Goal: Task Accomplishment & Management: Use online tool/utility

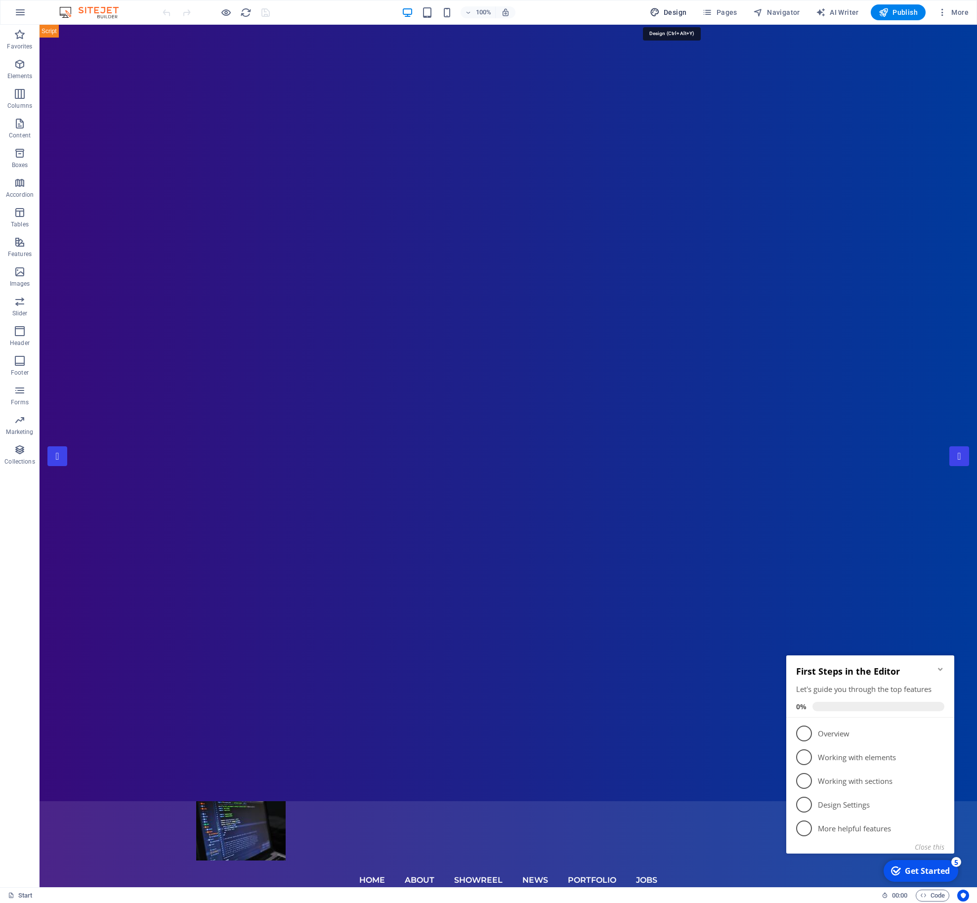
click at [672, 11] on span "Design" at bounding box center [668, 12] width 37 height 10
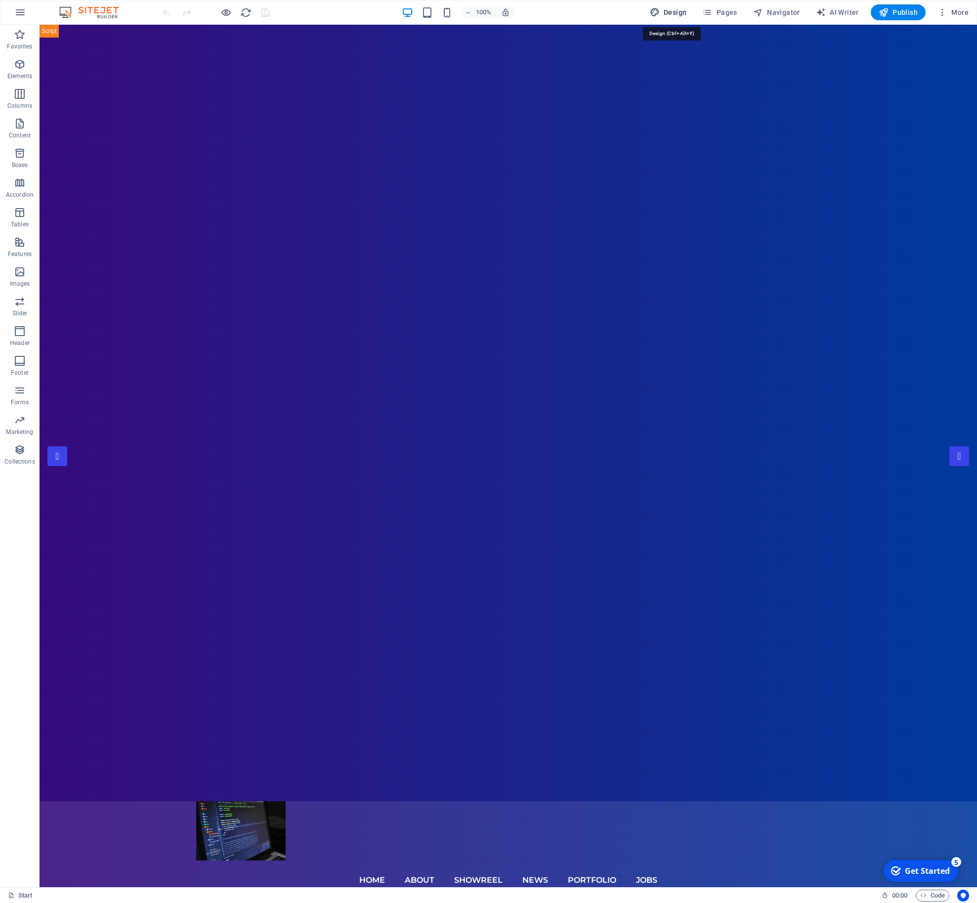
select select "px"
select select "300"
select select "px"
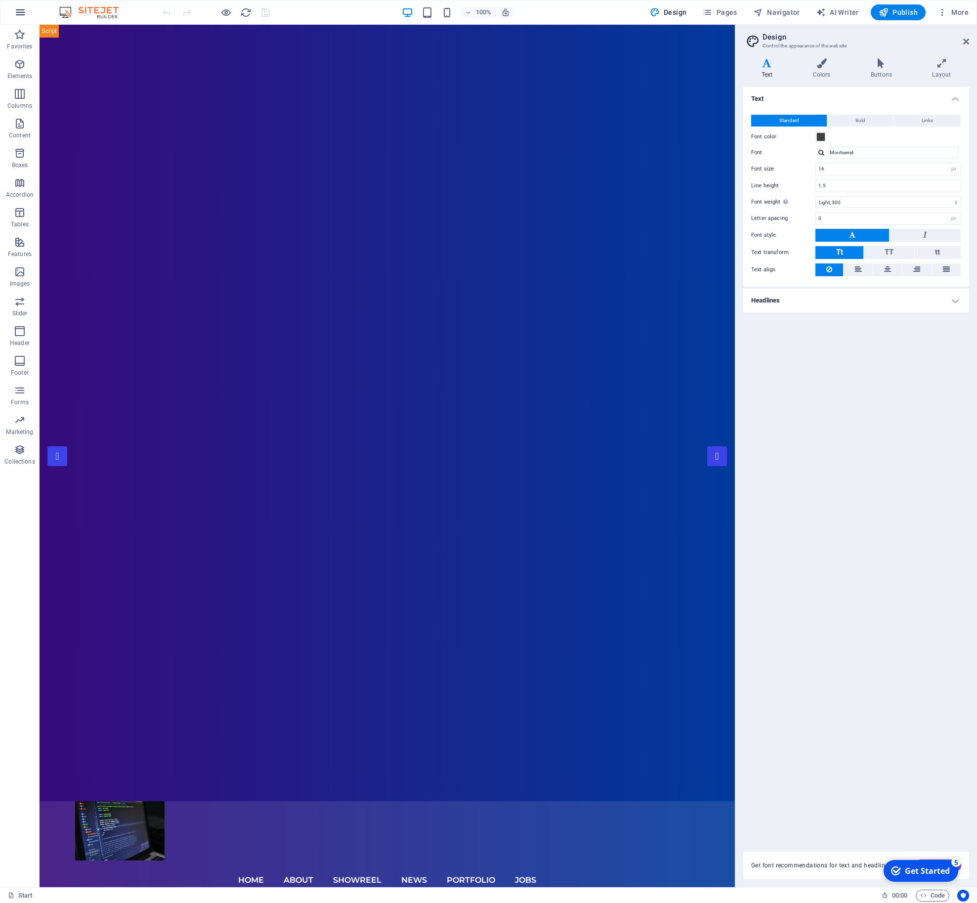
click at [17, 18] on icon "button" at bounding box center [20, 12] width 12 height 12
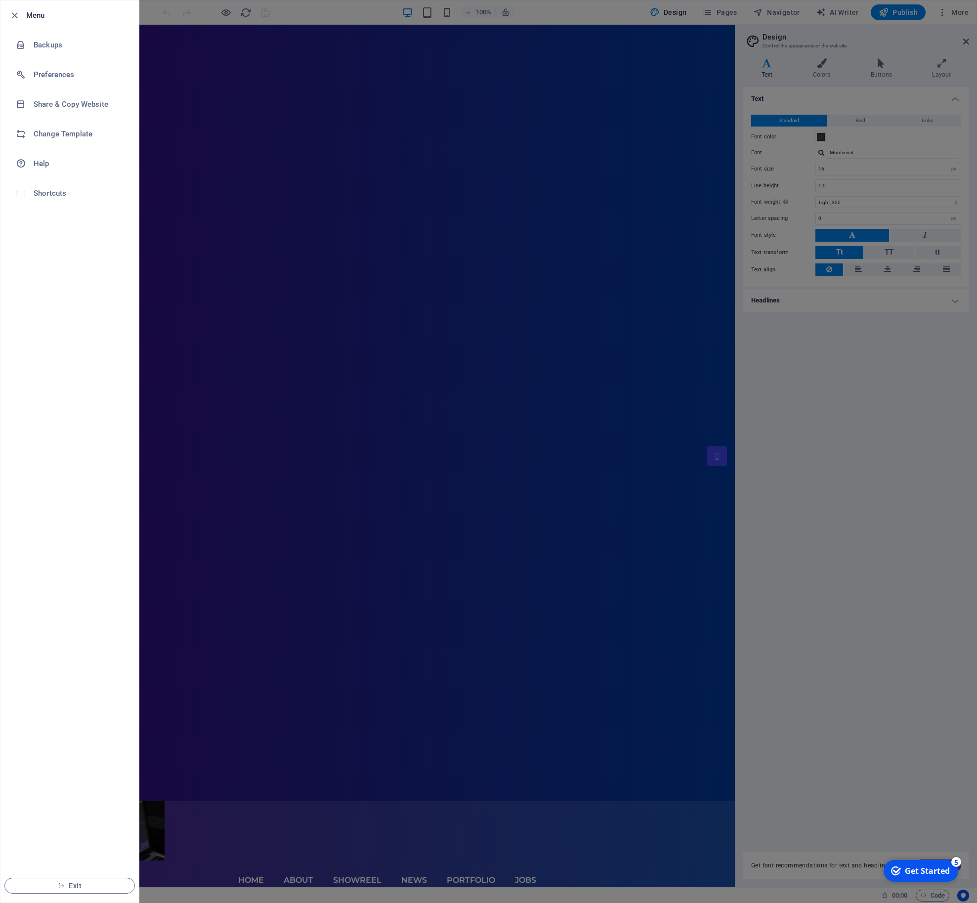
click at [46, 386] on ul "Menu Backups Preferences Share & Copy Website Change Template Help Shortcuts Ex…" at bounding box center [69, 451] width 138 height 902
click at [178, 315] on div at bounding box center [488, 451] width 977 height 903
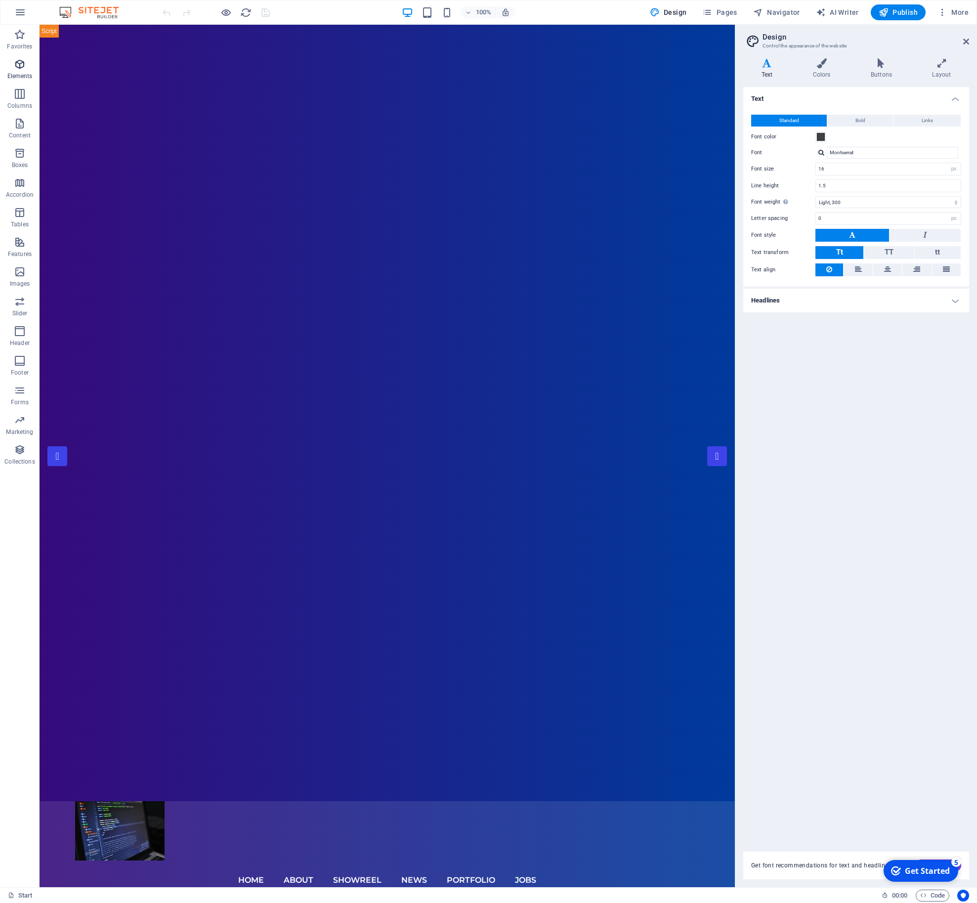
click at [17, 63] on icon "button" at bounding box center [20, 64] width 12 height 12
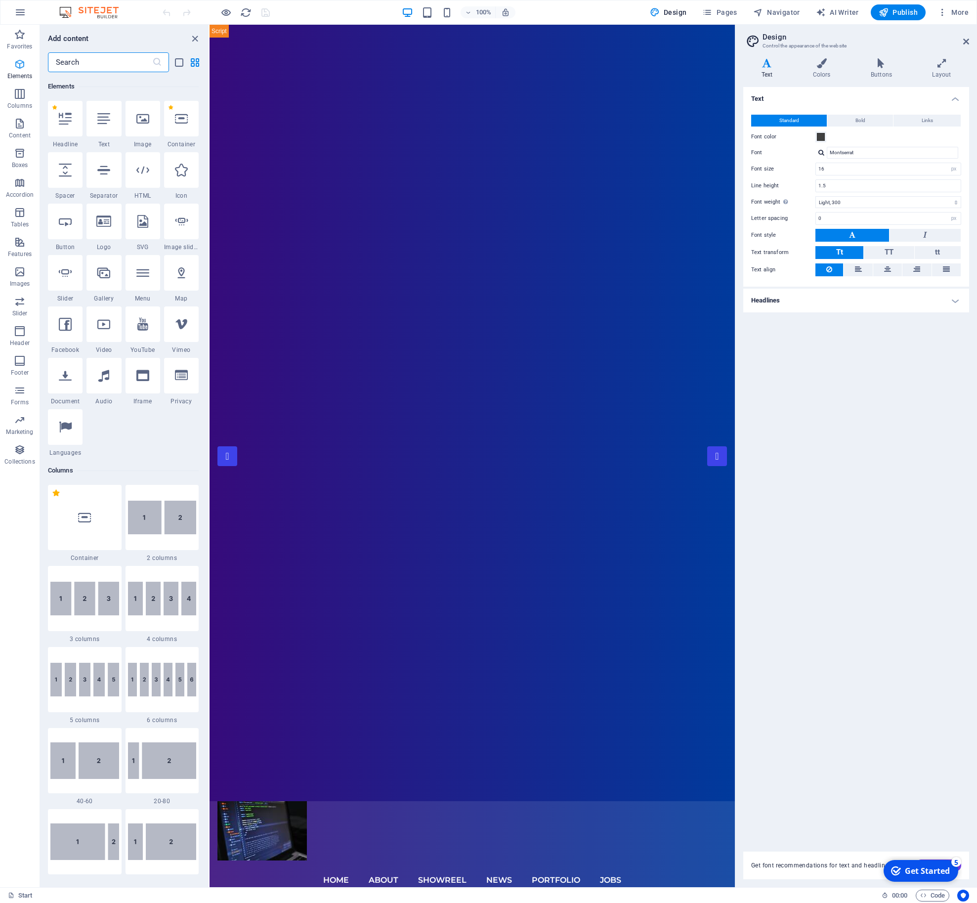
scroll to position [105, 0]
click at [16, 99] on icon "button" at bounding box center [20, 94] width 12 height 12
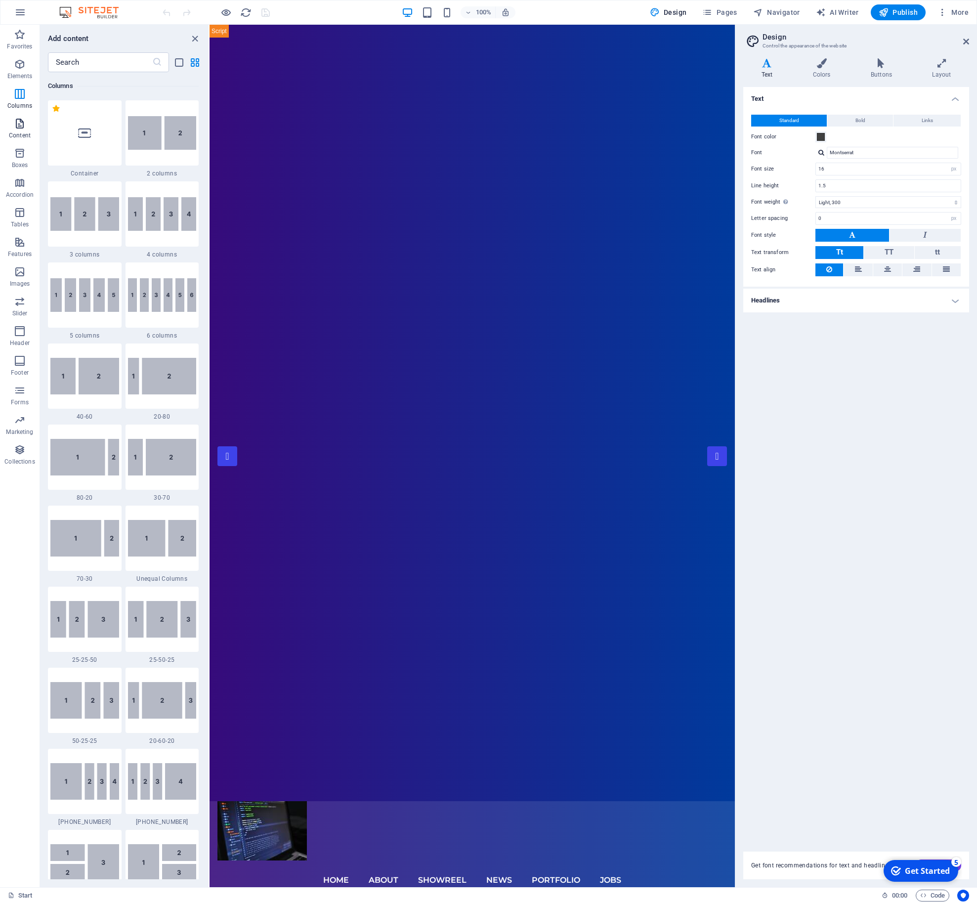
click at [17, 132] on p "Content" at bounding box center [20, 136] width 22 height 8
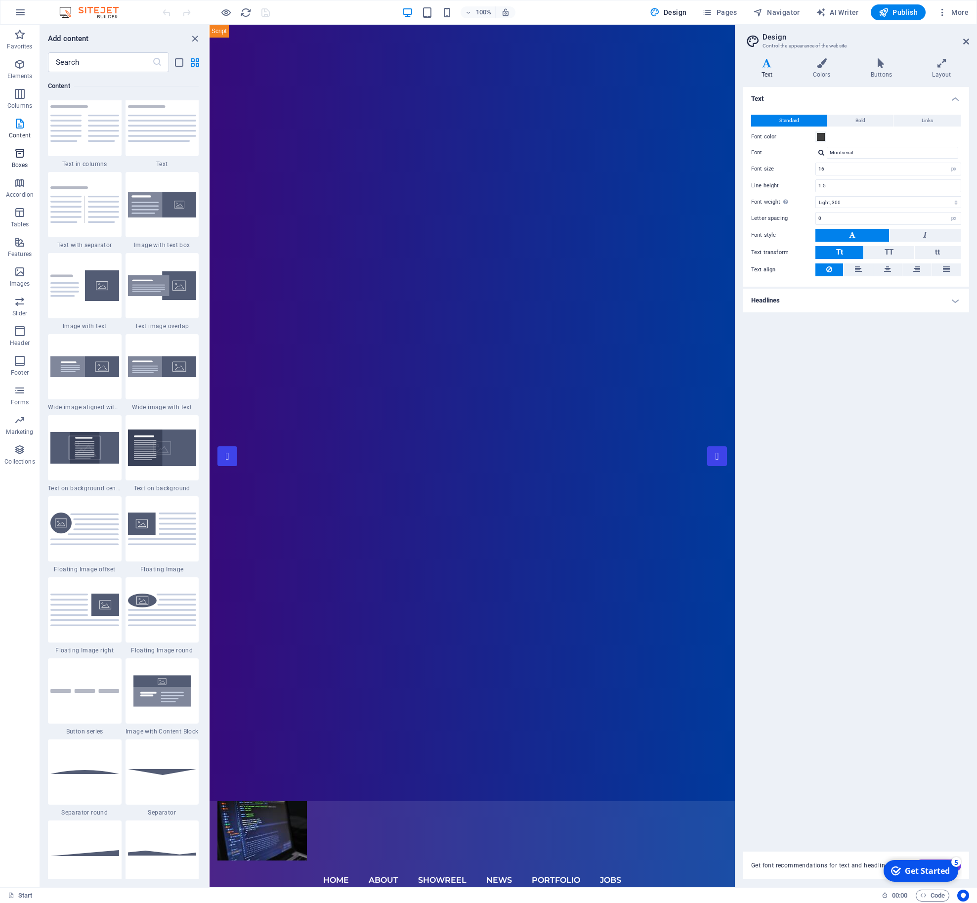
click at [15, 154] on icon "button" at bounding box center [20, 153] width 12 height 12
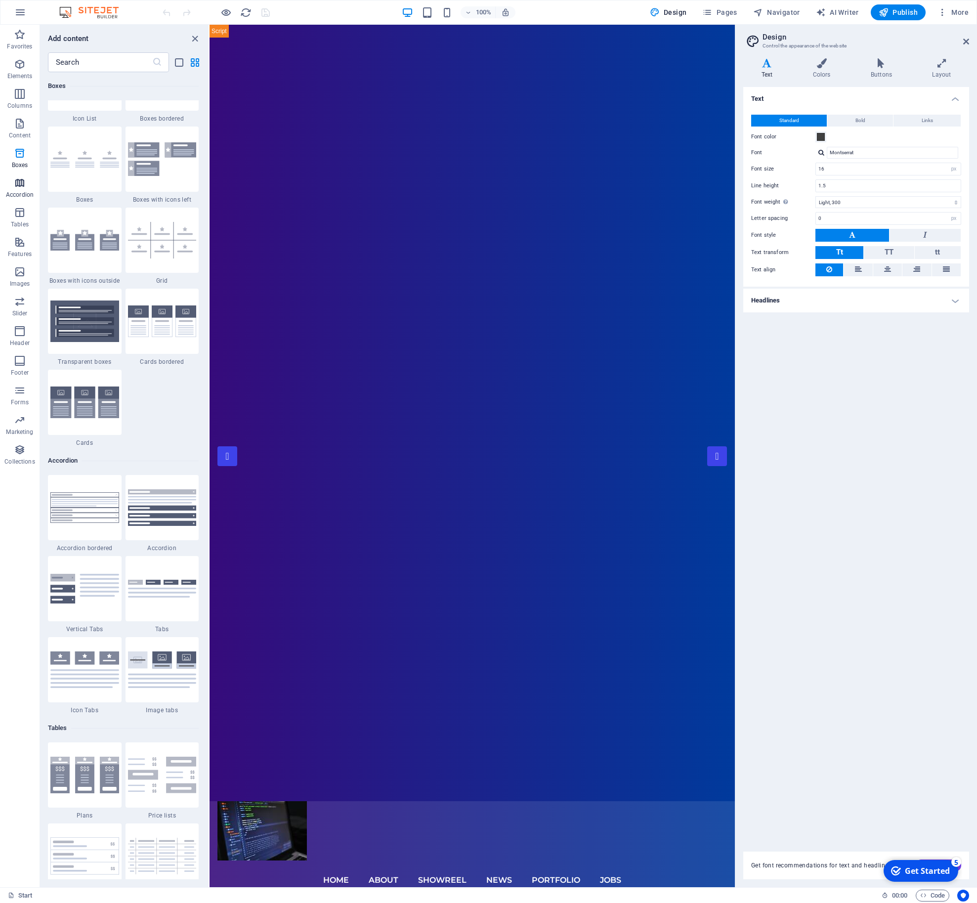
click at [20, 187] on icon "button" at bounding box center [20, 183] width 12 height 12
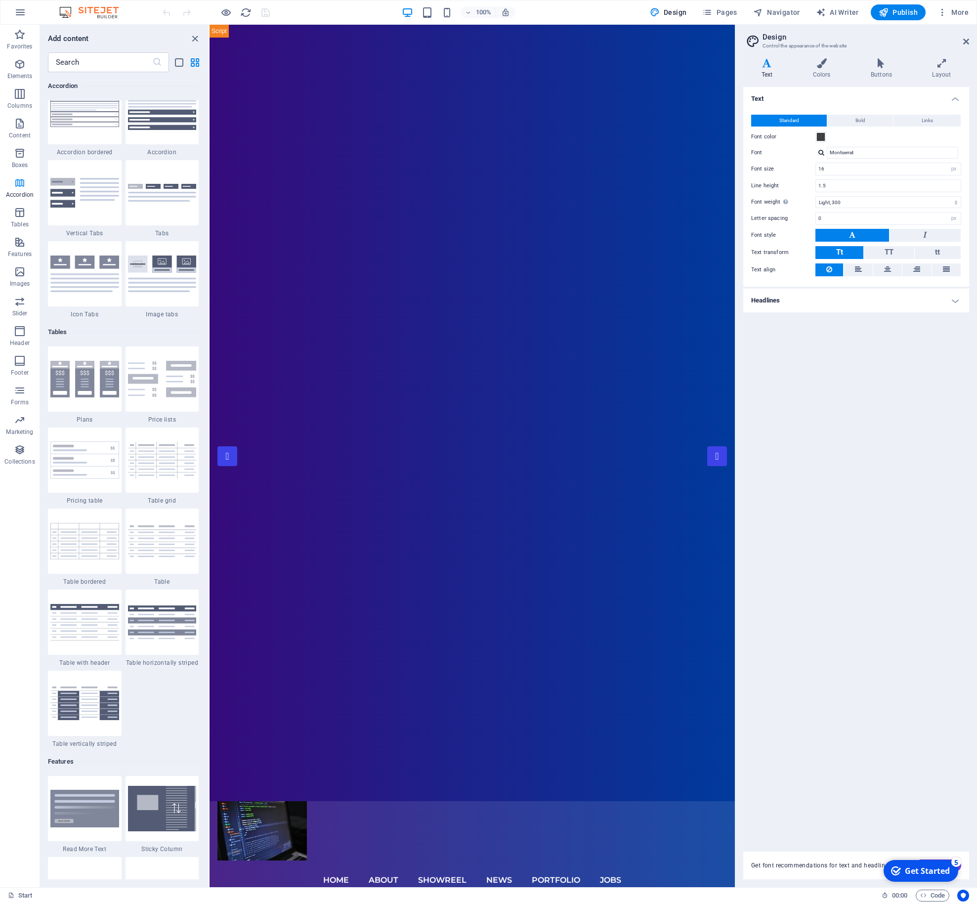
scroll to position [3221, 0]
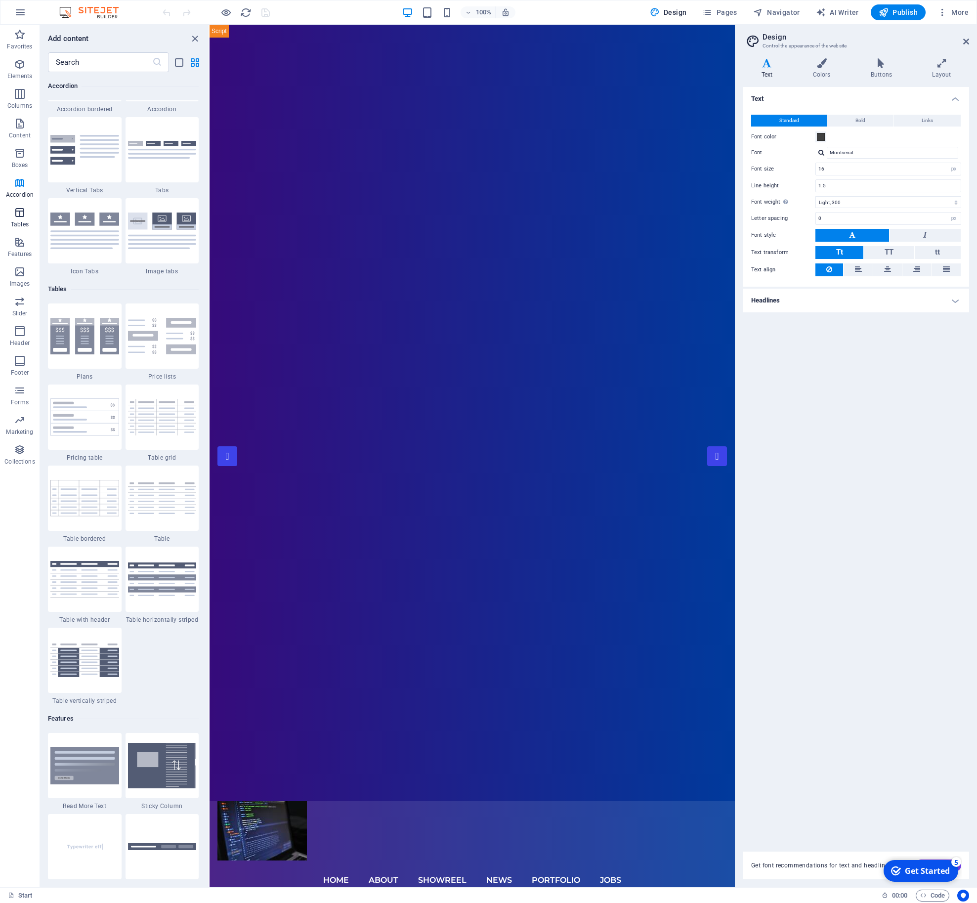
click at [13, 210] on span "Tables" at bounding box center [20, 219] width 40 height 24
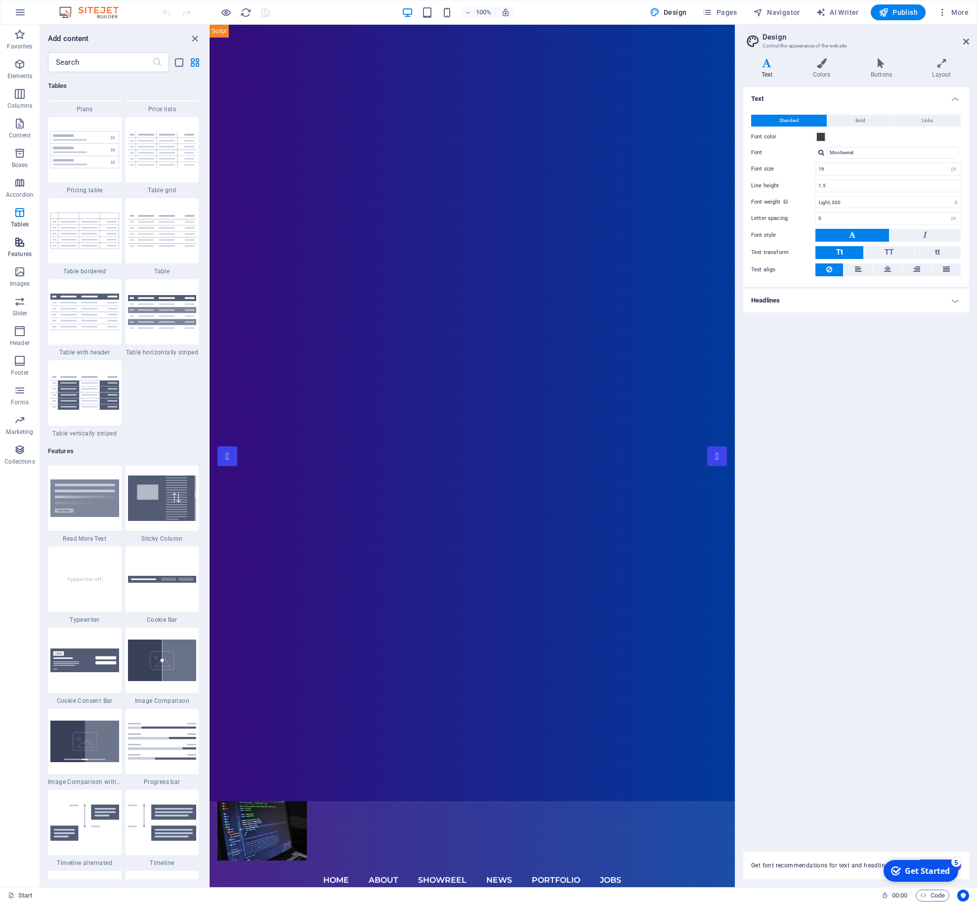
click at [16, 255] on p "Features" at bounding box center [20, 254] width 24 height 8
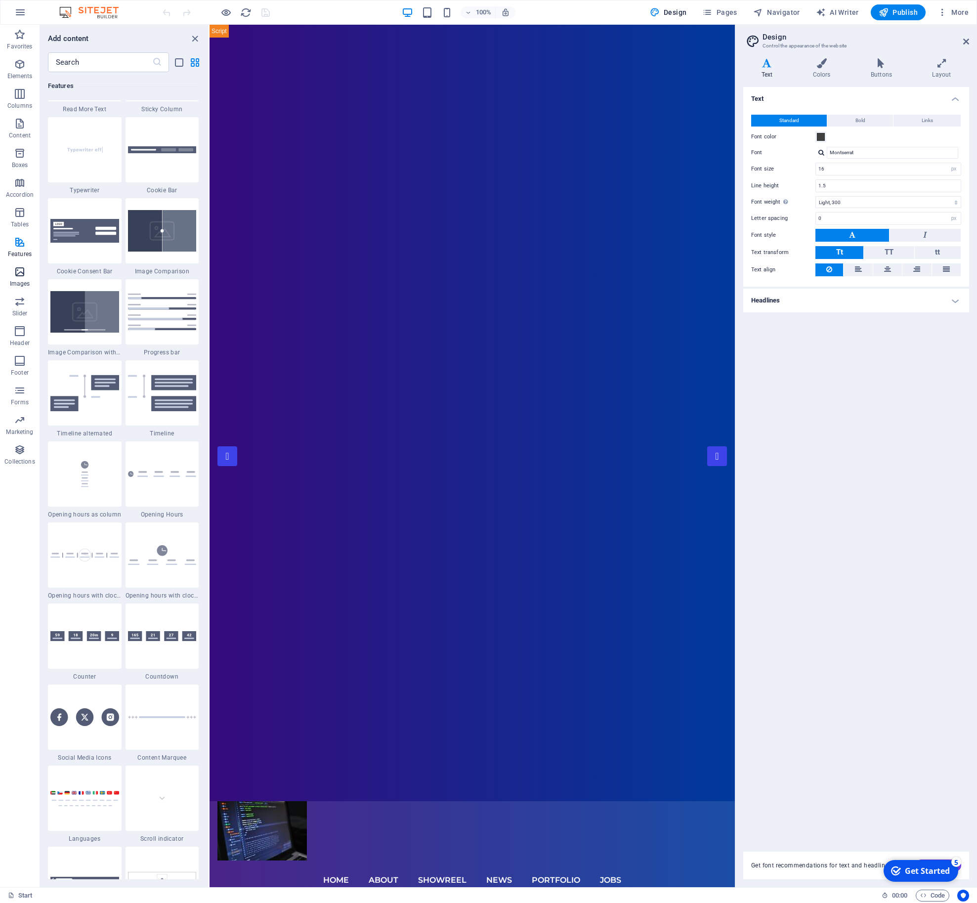
click at [14, 286] on p "Images" at bounding box center [20, 284] width 20 height 8
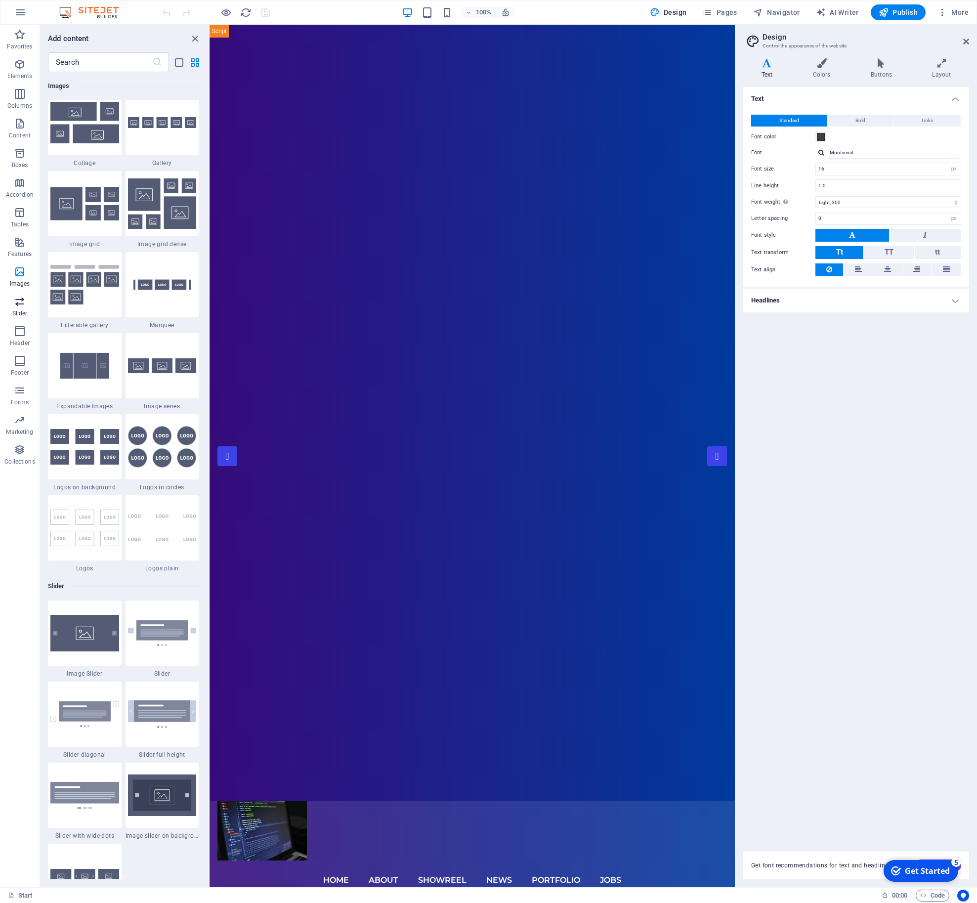
click at [15, 307] on icon "button" at bounding box center [20, 302] width 12 height 12
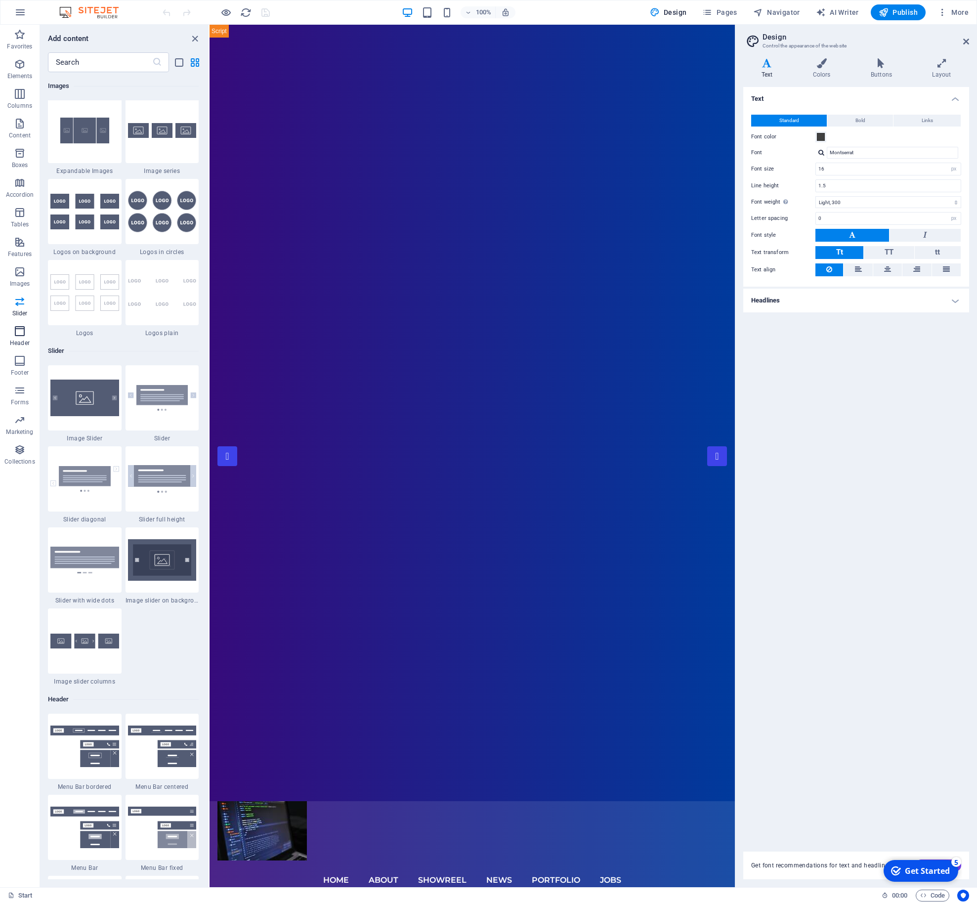
scroll to position [5725, 0]
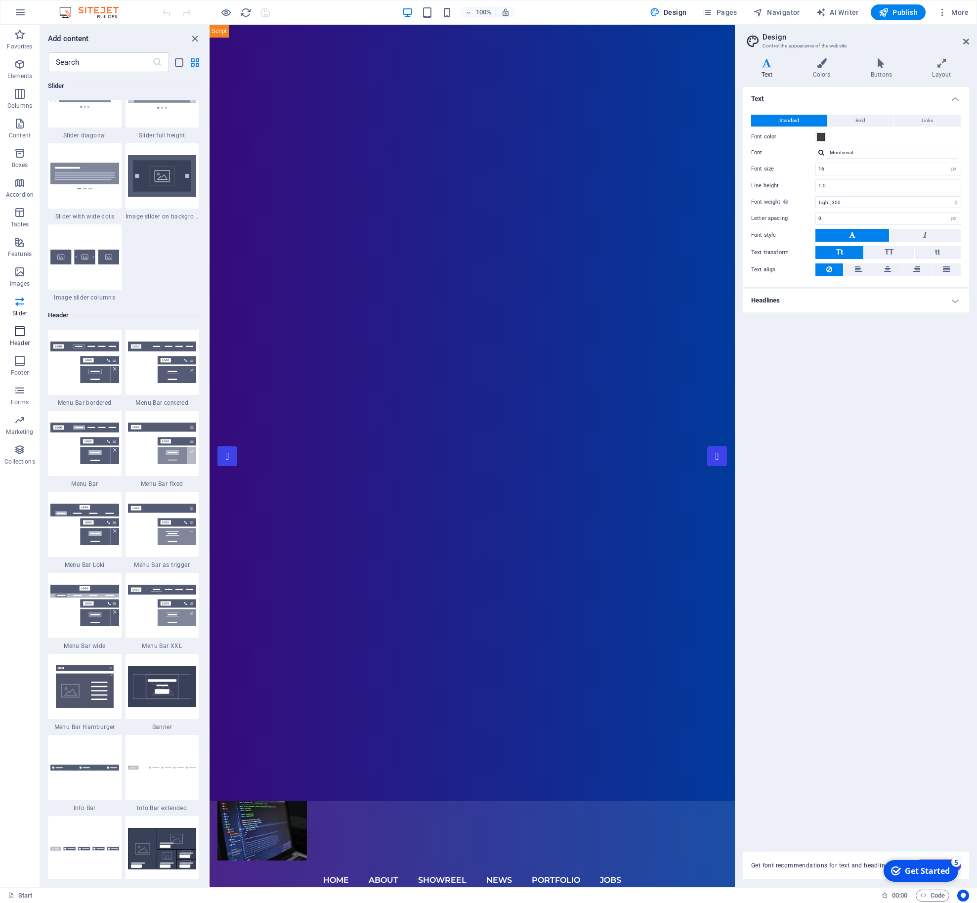
click at [18, 339] on span "Header" at bounding box center [20, 337] width 40 height 24
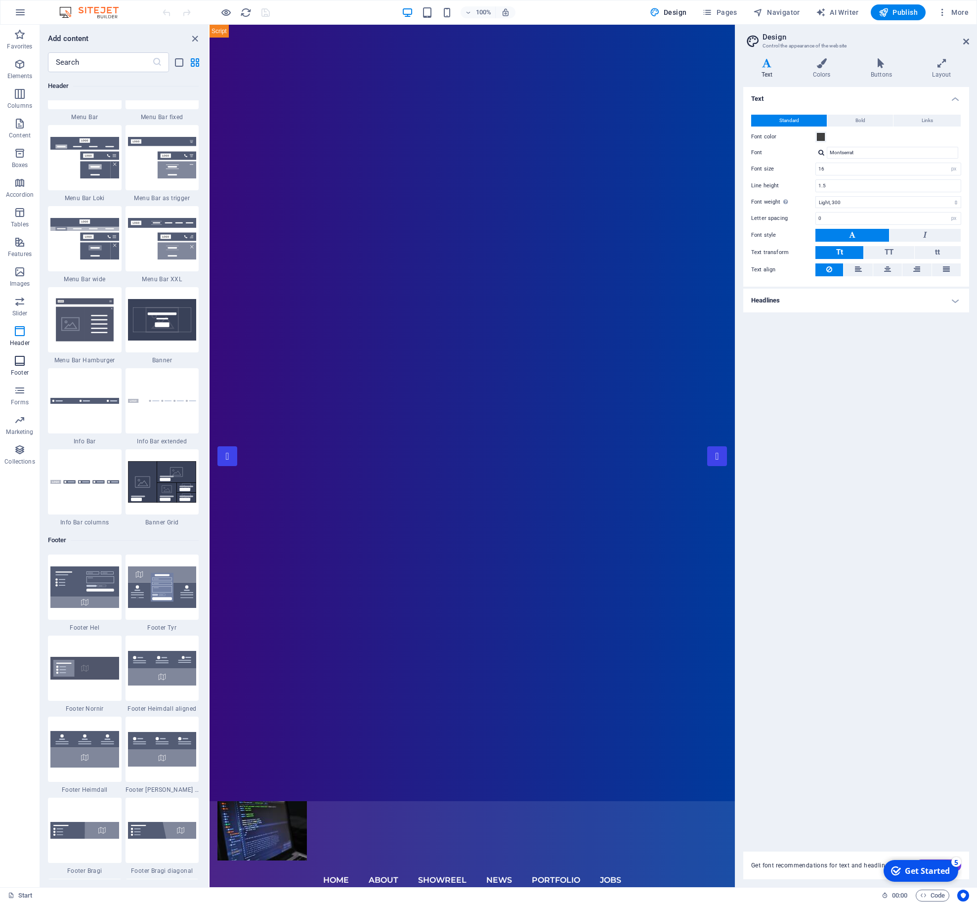
click at [19, 373] on p "Footer" at bounding box center [20, 373] width 18 height 8
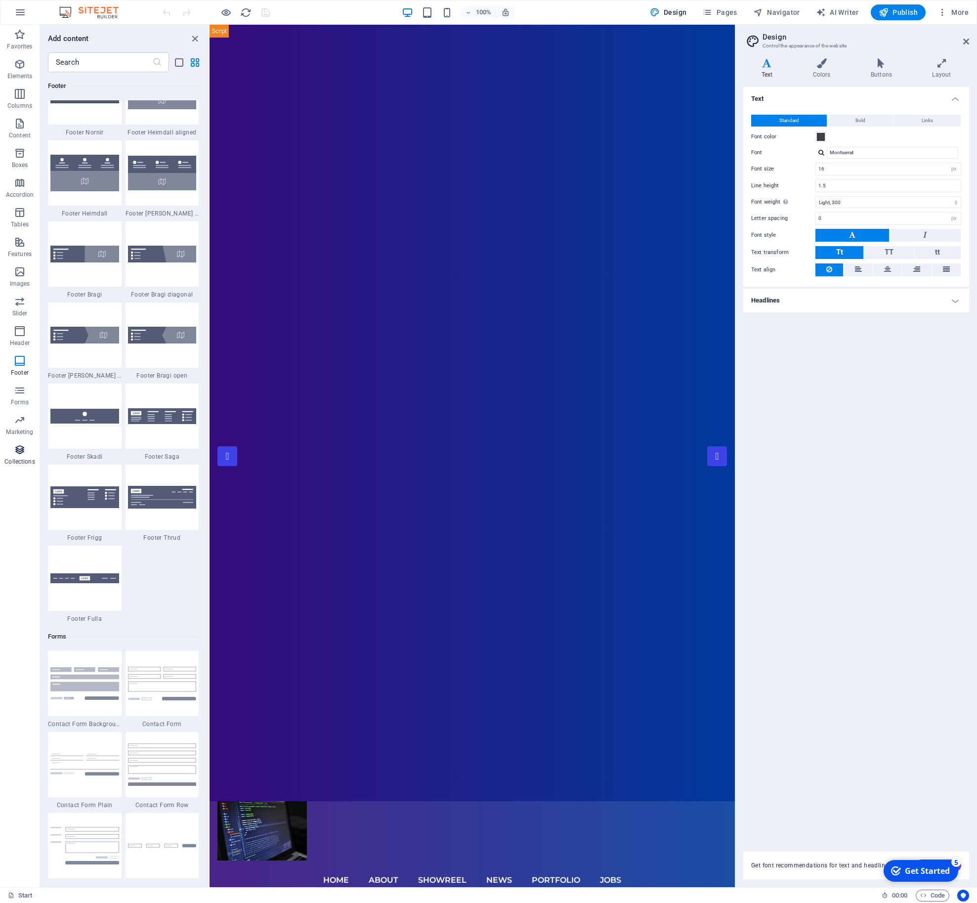
scroll to position [6692, 0]
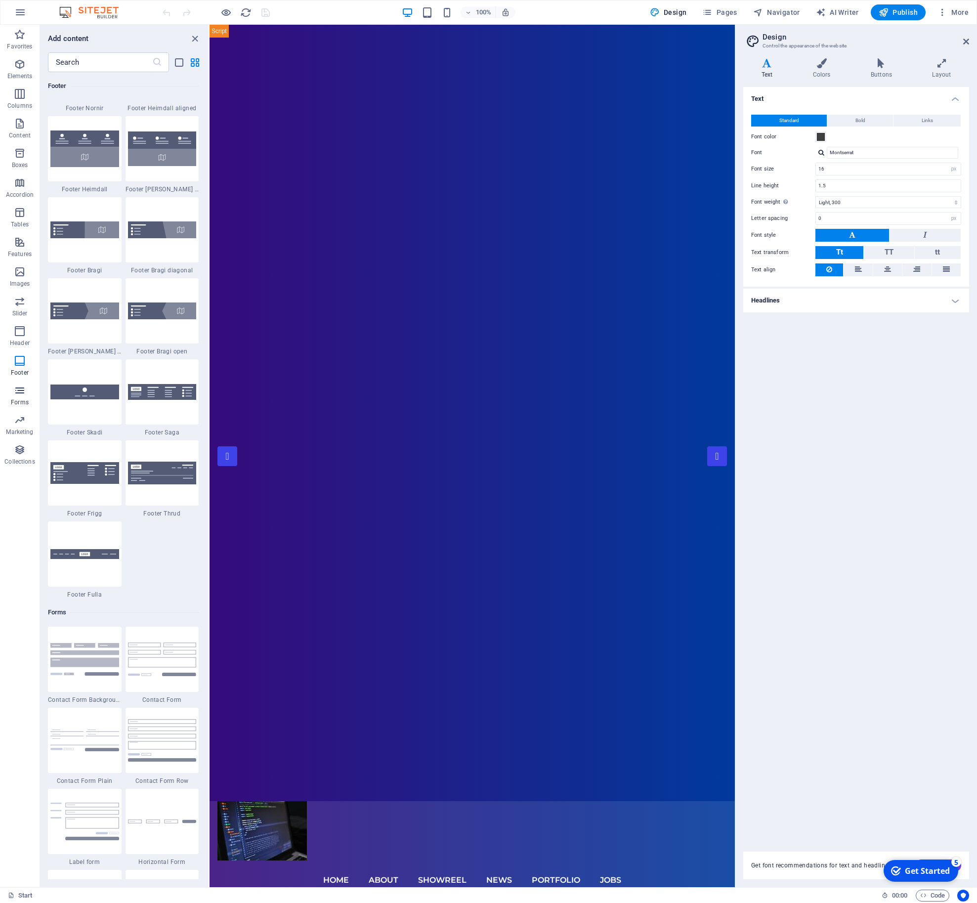
click at [25, 394] on icon "button" at bounding box center [20, 391] width 12 height 12
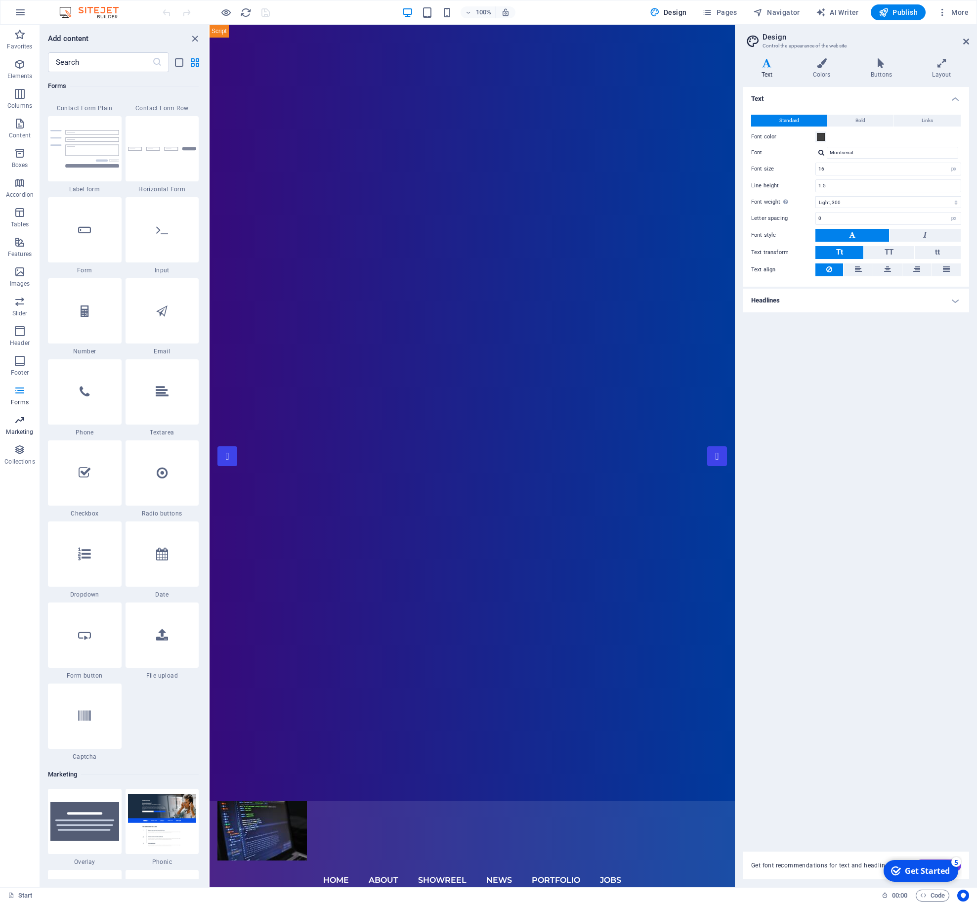
click at [21, 422] on icon "button" at bounding box center [20, 420] width 12 height 12
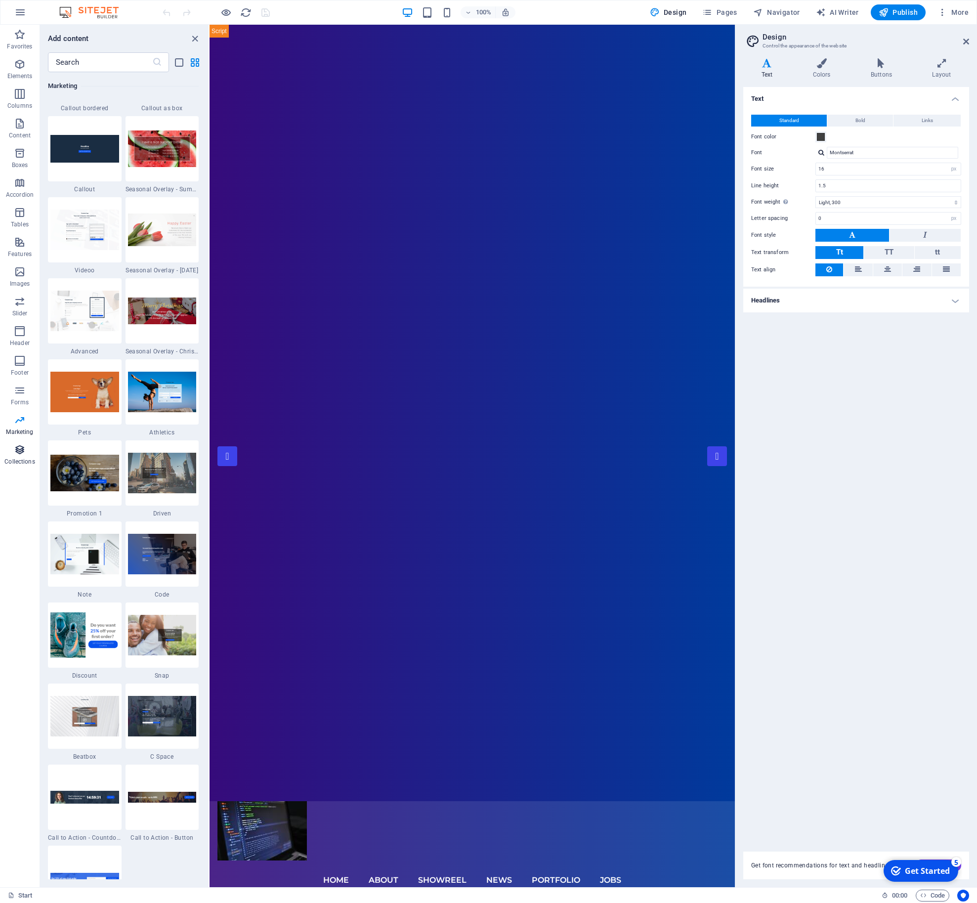
click at [23, 452] on icon "button" at bounding box center [20, 450] width 12 height 12
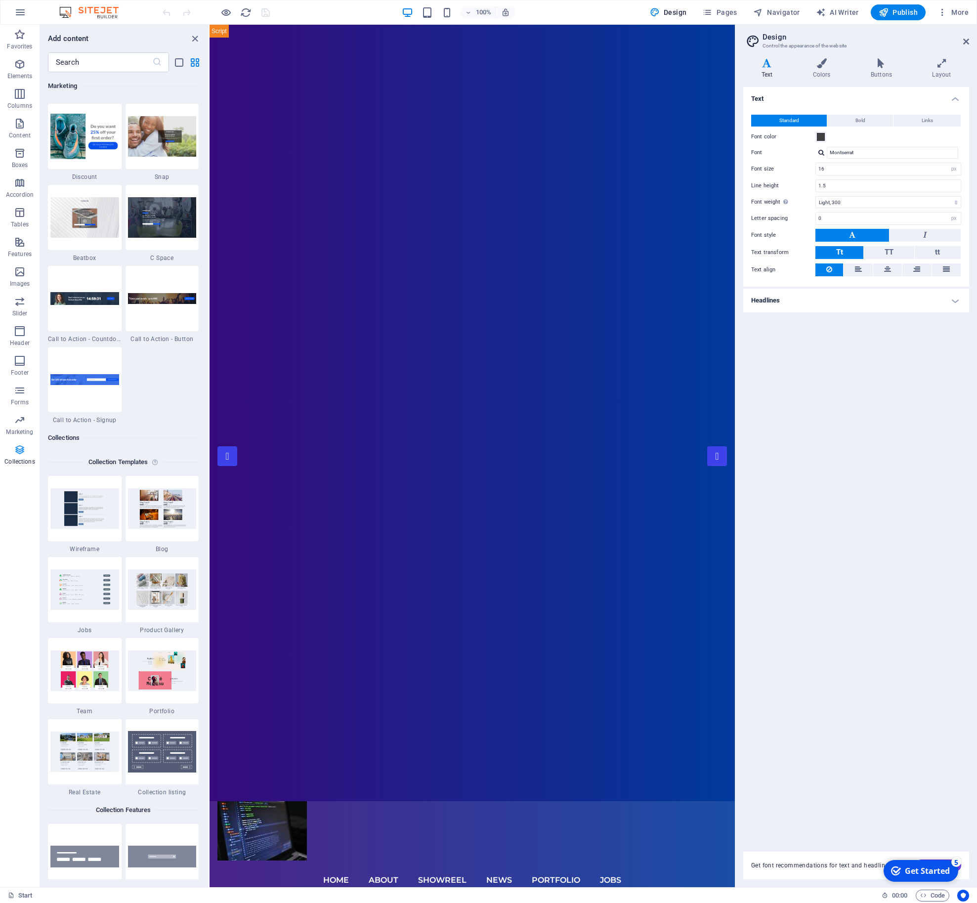
scroll to position [9197, 0]
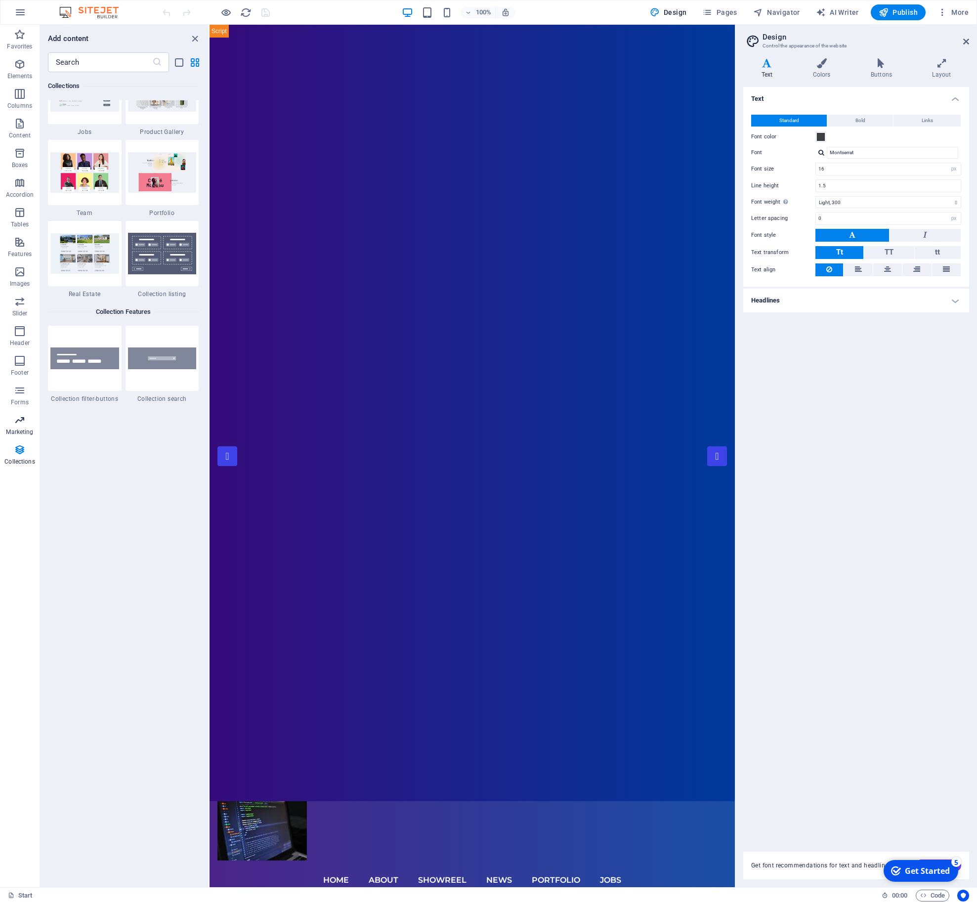
click at [20, 427] on span "Marketing" at bounding box center [20, 426] width 40 height 24
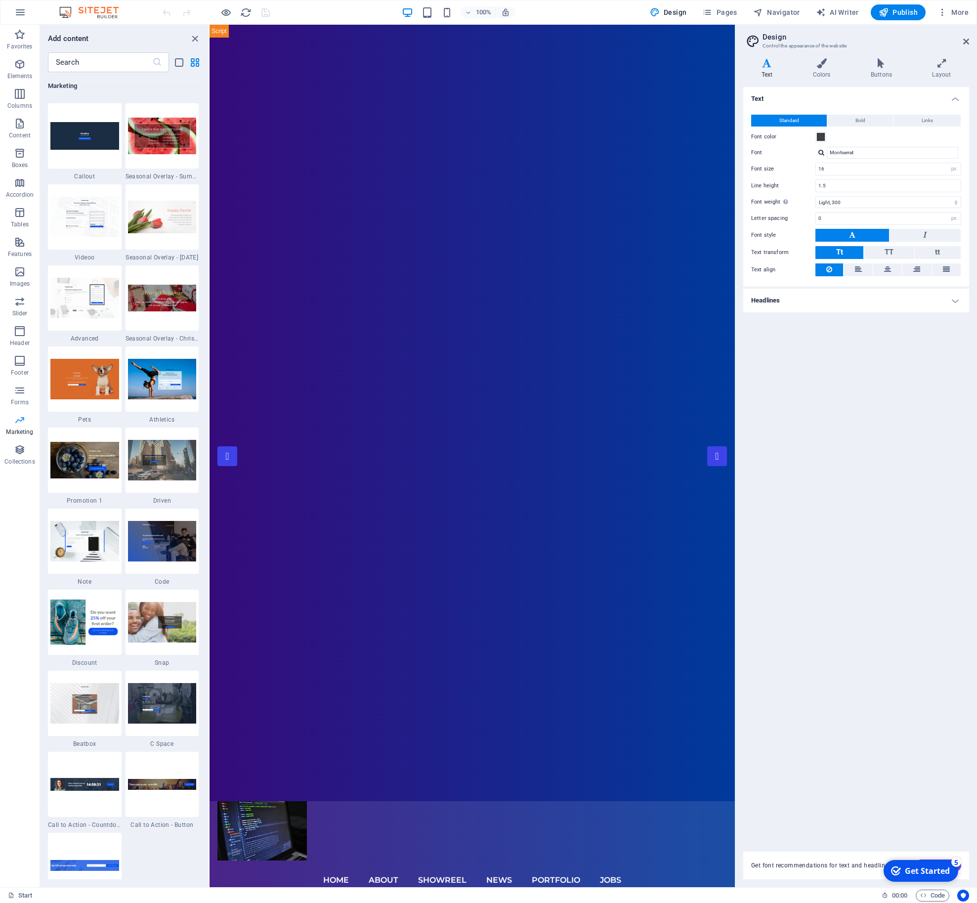
scroll to position [8200, 0]
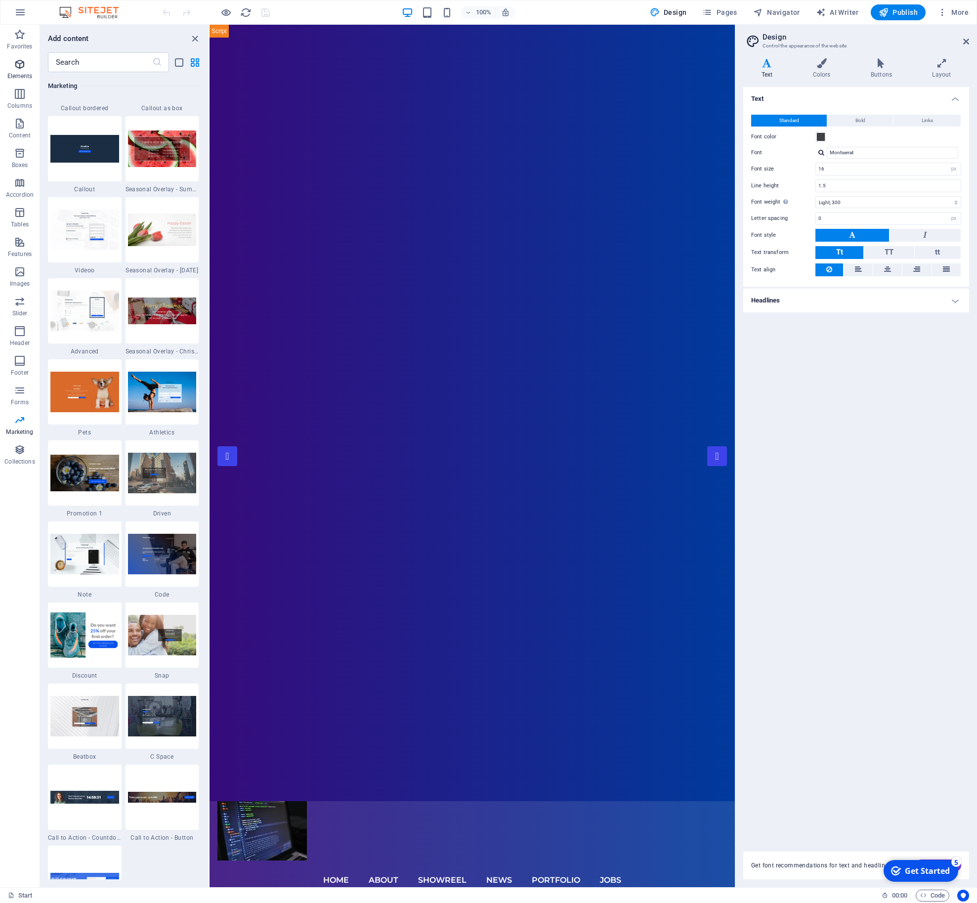
click at [22, 71] on span "Elements" at bounding box center [20, 70] width 40 height 24
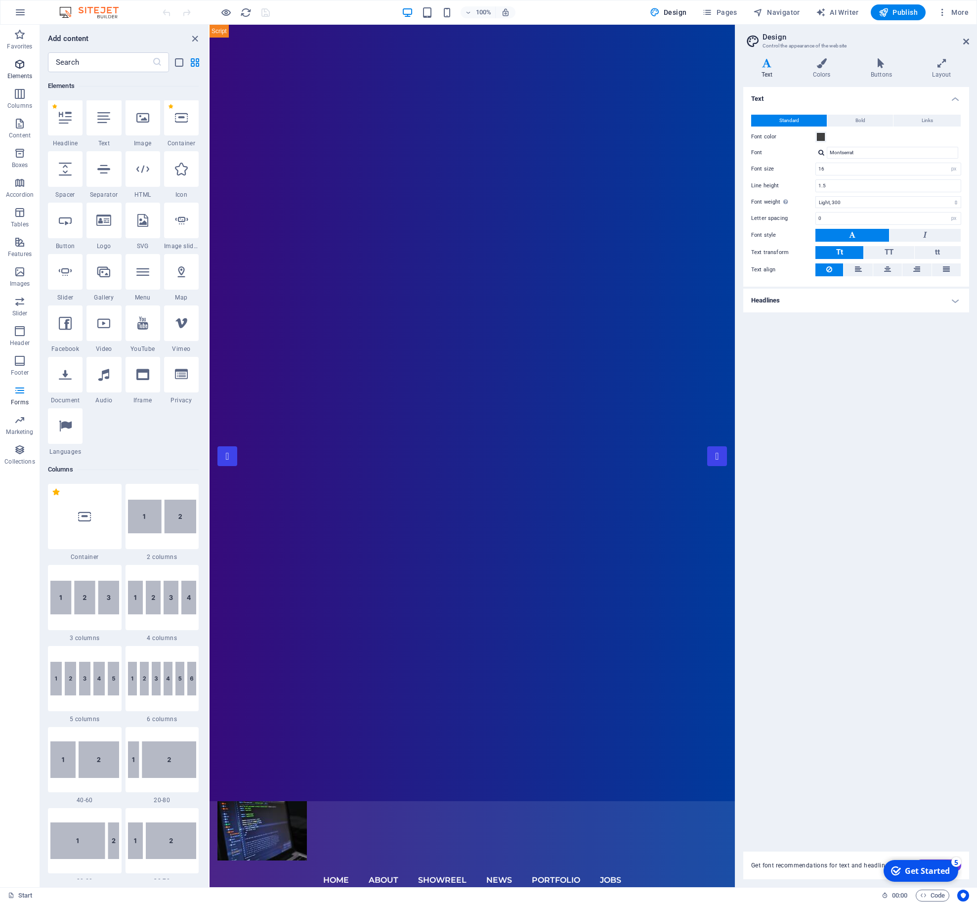
scroll to position [105, 0]
click at [726, 8] on span "Pages" at bounding box center [720, 12] width 35 height 10
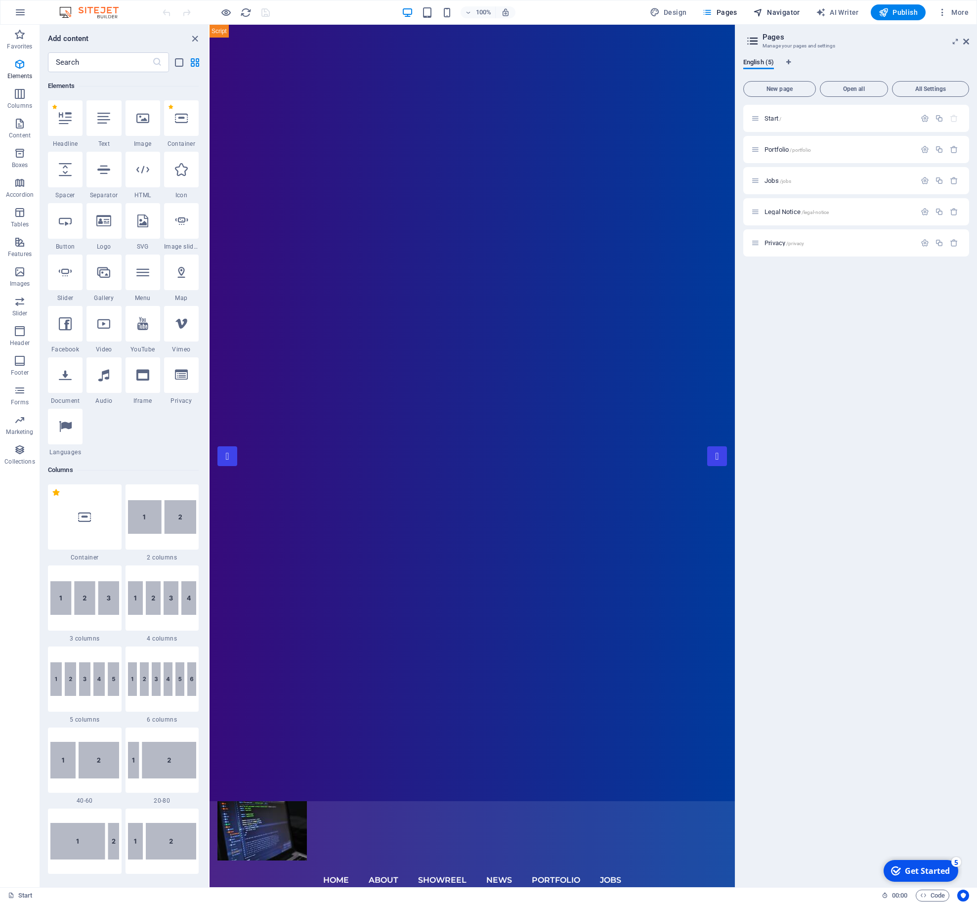
click at [775, 9] on span "Navigator" at bounding box center [777, 12] width 47 height 10
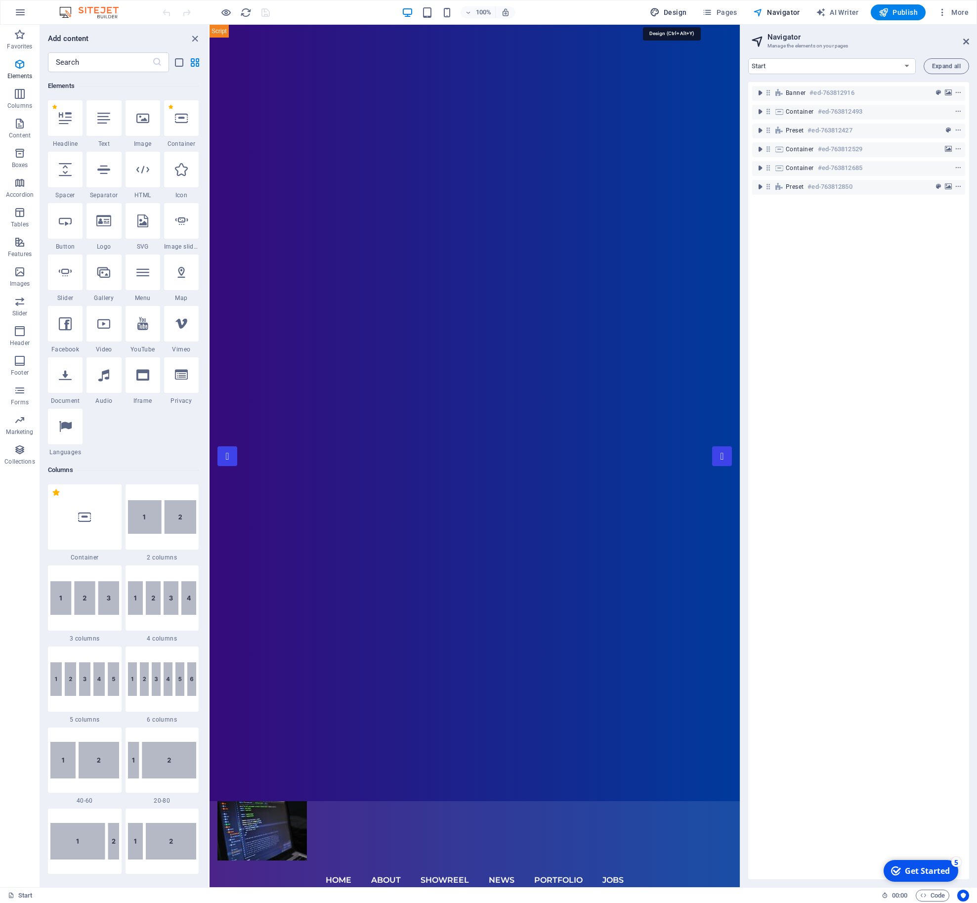
click at [673, 13] on span "Design" at bounding box center [668, 12] width 37 height 10
select select "px"
select select "300"
select select "px"
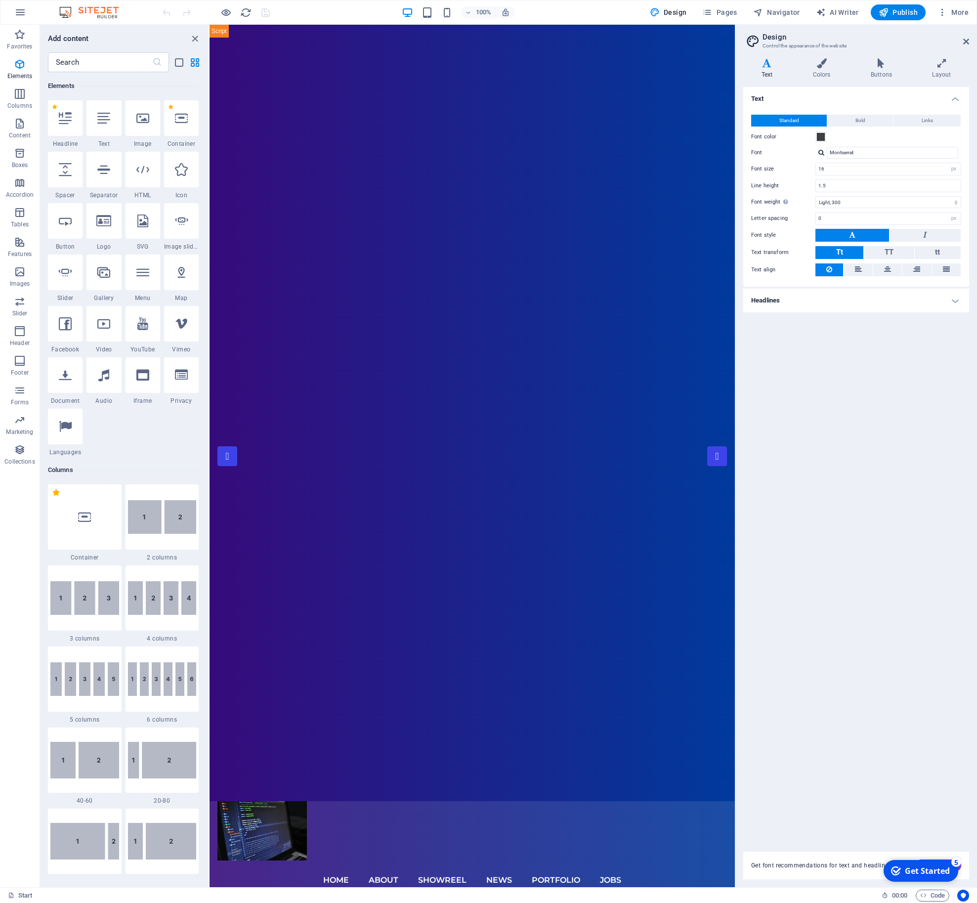
click at [848, 301] on h4 "Headlines" at bounding box center [857, 301] width 226 height 24
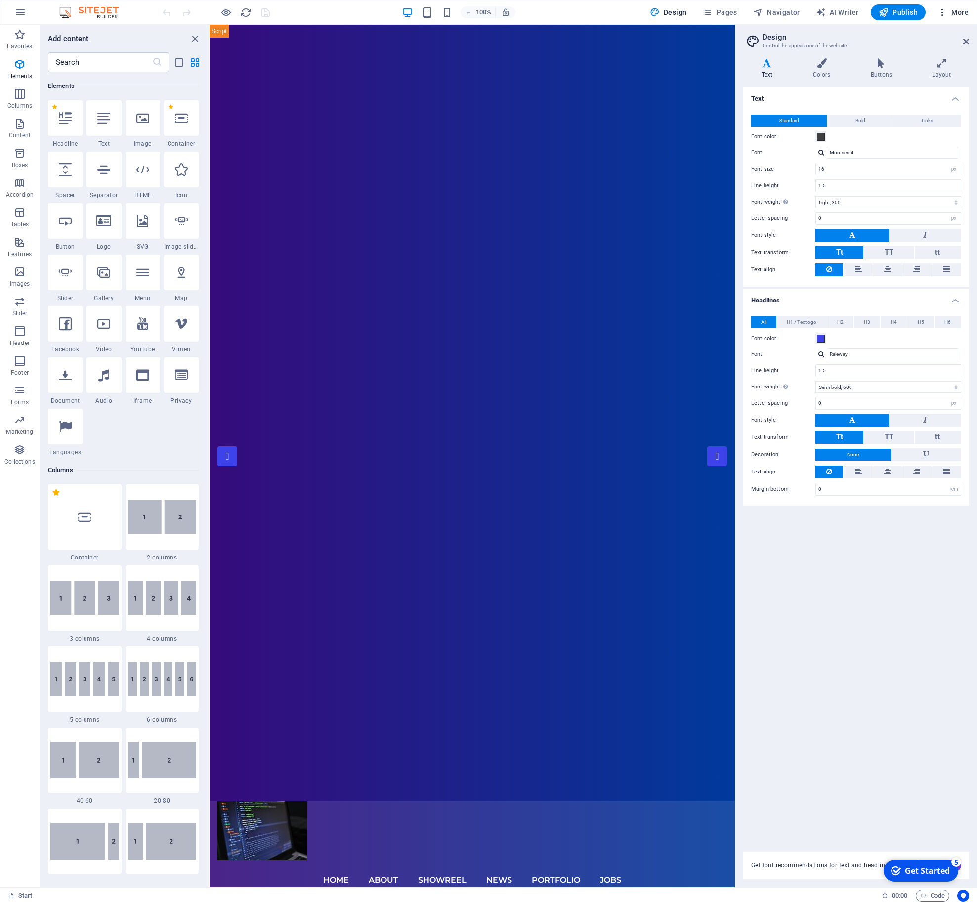
click at [968, 10] on span "More" at bounding box center [953, 12] width 31 height 10
click at [584, 9] on div at bounding box center [488, 451] width 977 height 903
click at [940, 10] on icon "button" at bounding box center [943, 12] width 10 height 10
click at [961, 13] on div at bounding box center [488, 451] width 977 height 903
click at [959, 9] on span "More" at bounding box center [953, 12] width 31 height 10
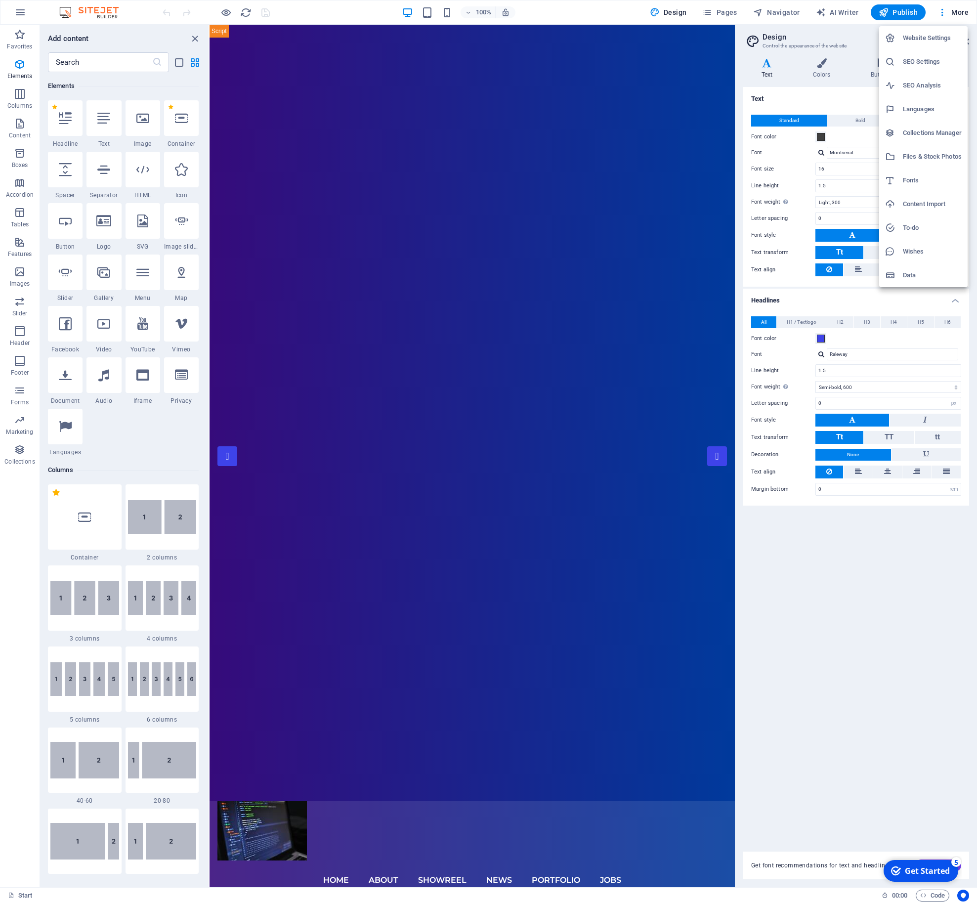
click at [945, 10] on div at bounding box center [488, 451] width 977 height 903
click at [945, 14] on icon "button" at bounding box center [943, 12] width 10 height 10
click at [19, 34] on div at bounding box center [488, 451] width 977 height 903
click at [19, 38] on icon "button" at bounding box center [20, 35] width 12 height 12
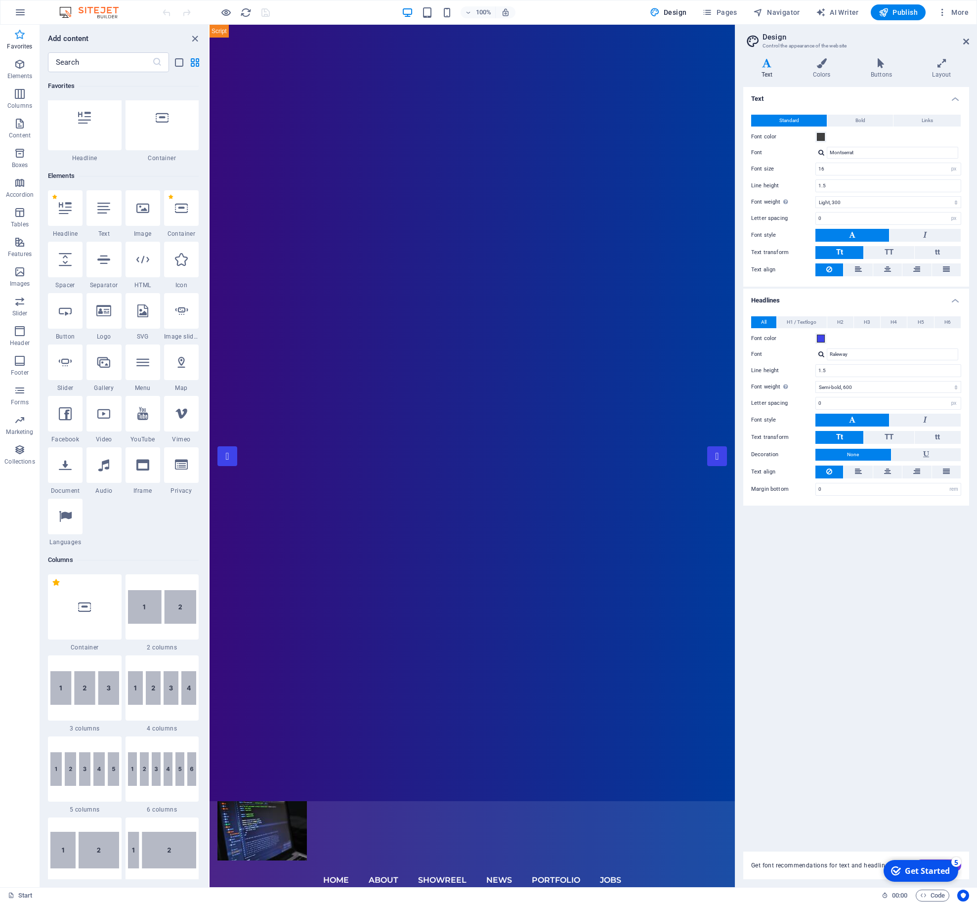
scroll to position [0, 0]
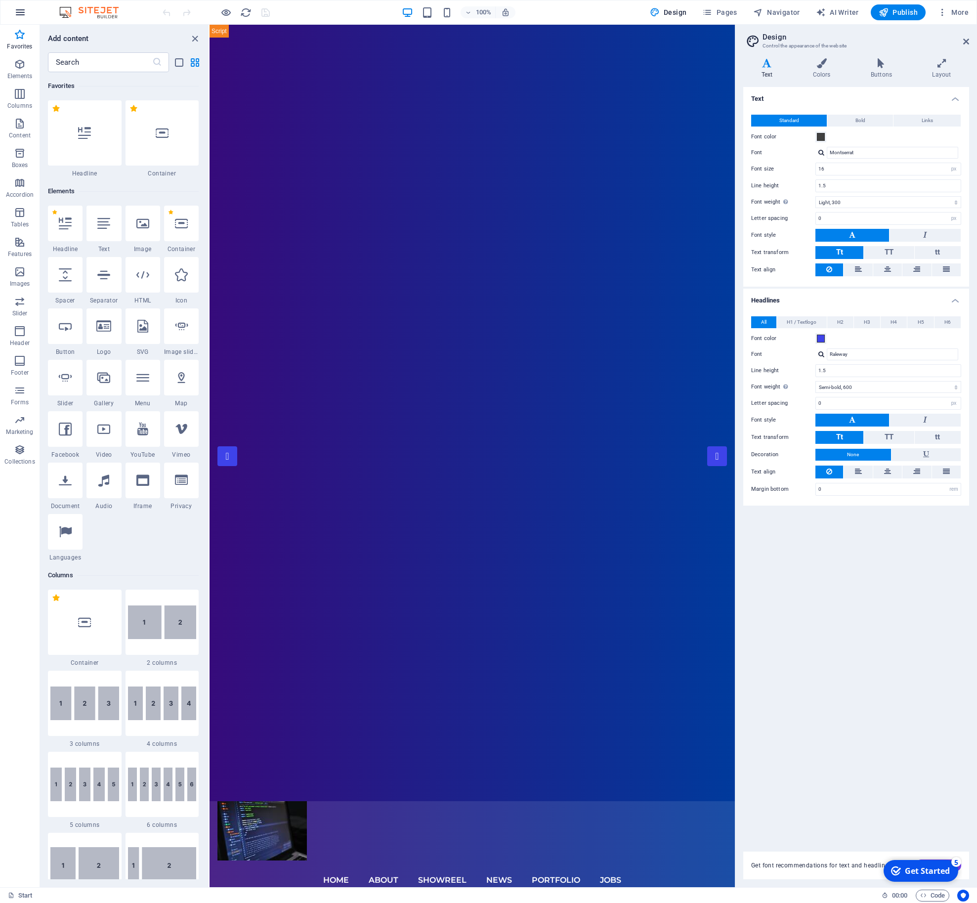
click at [19, 12] on icon "button" at bounding box center [20, 12] width 12 height 12
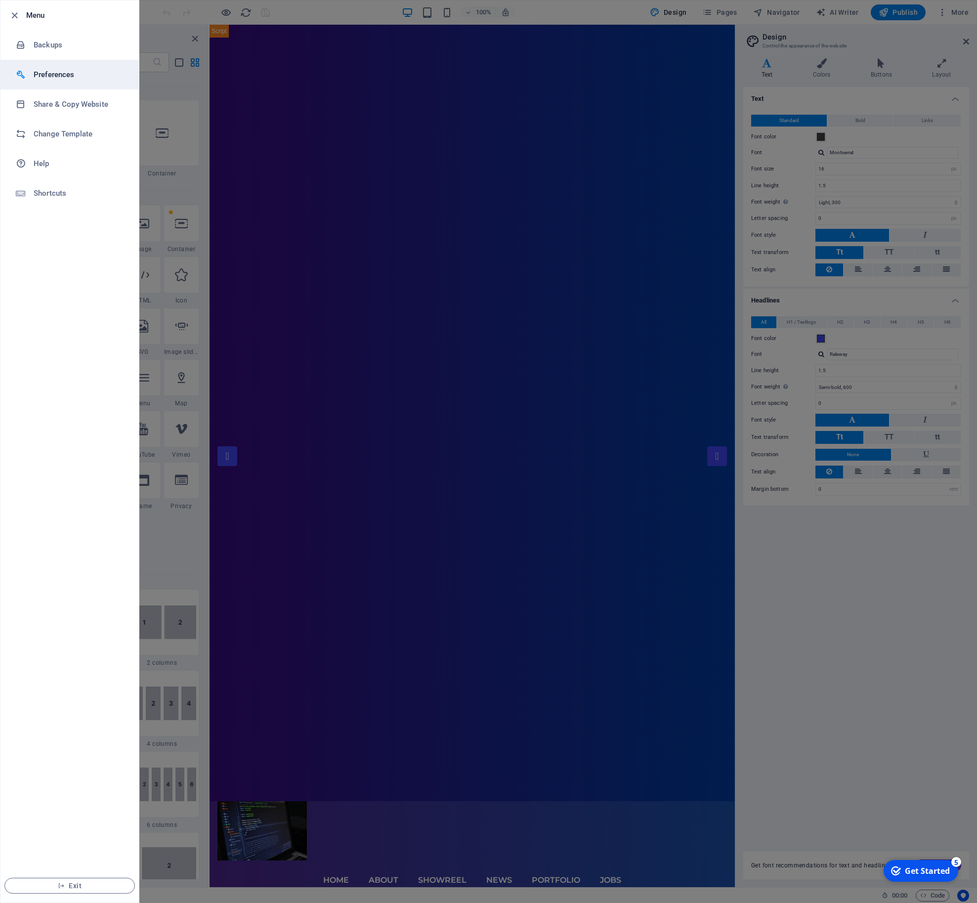
click at [72, 88] on li "Preferences" at bounding box center [69, 75] width 138 height 30
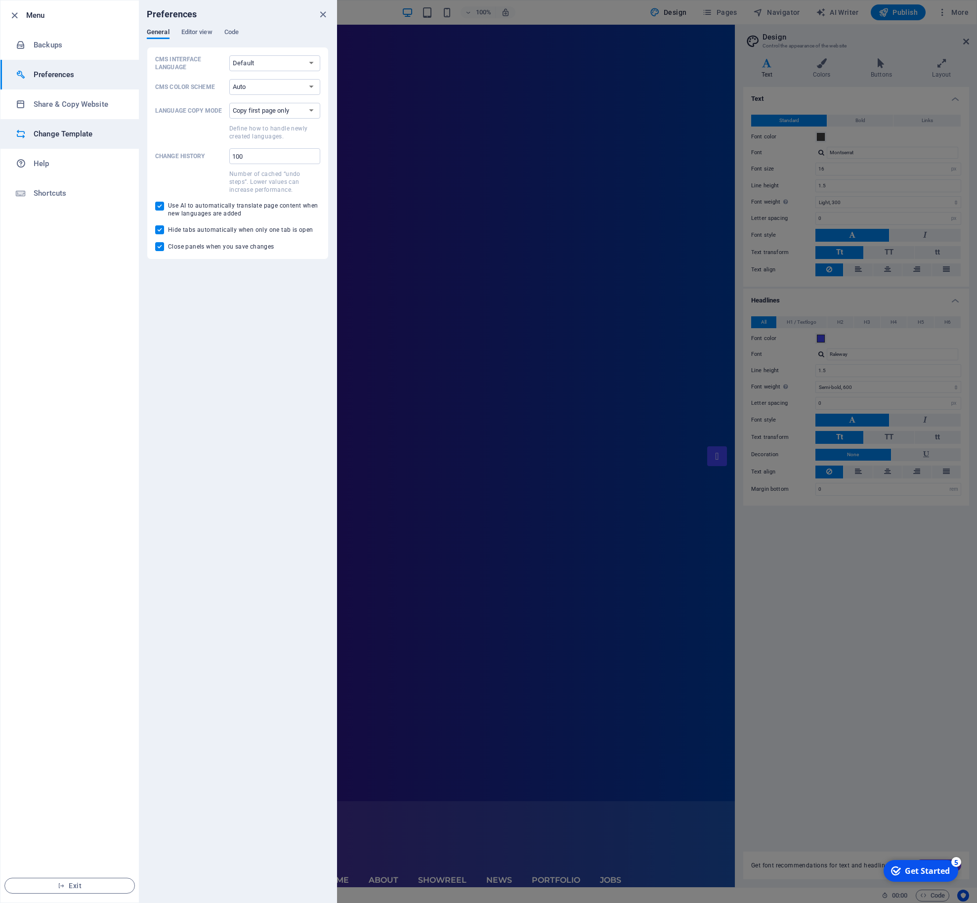
click at [101, 129] on h6 "Change Template" at bounding box center [79, 134] width 91 height 12
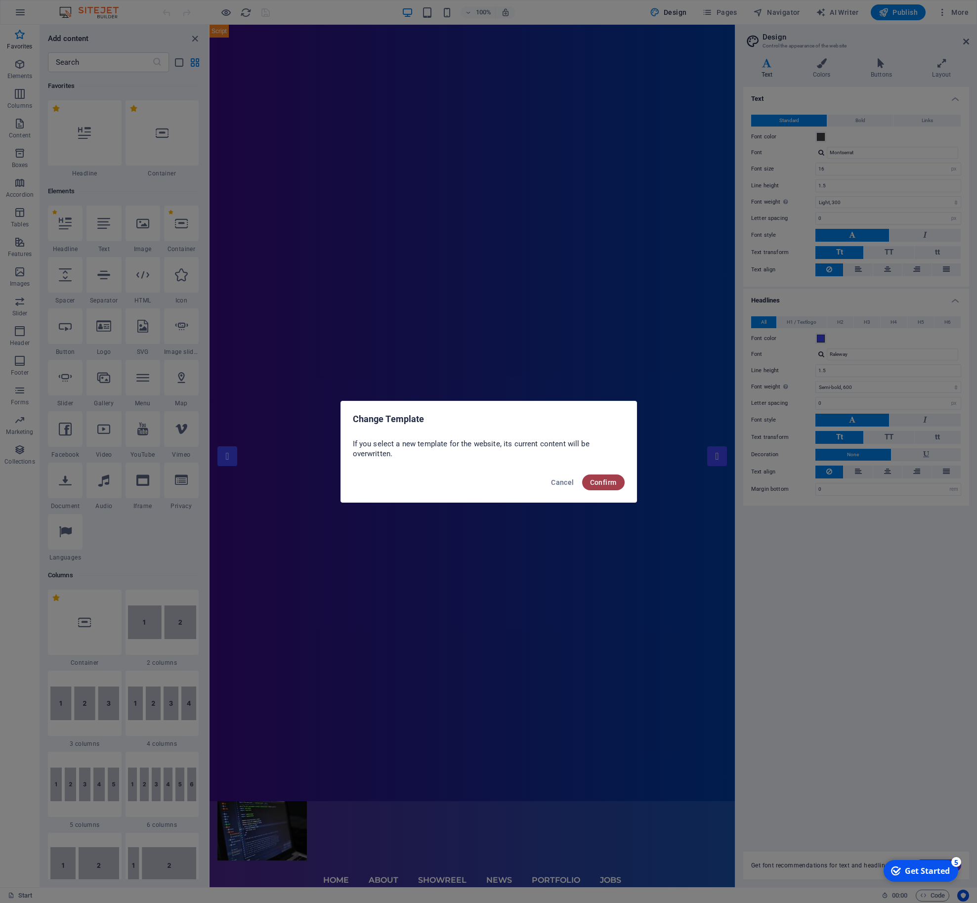
click at [601, 482] on span "Confirm" at bounding box center [603, 483] width 27 height 8
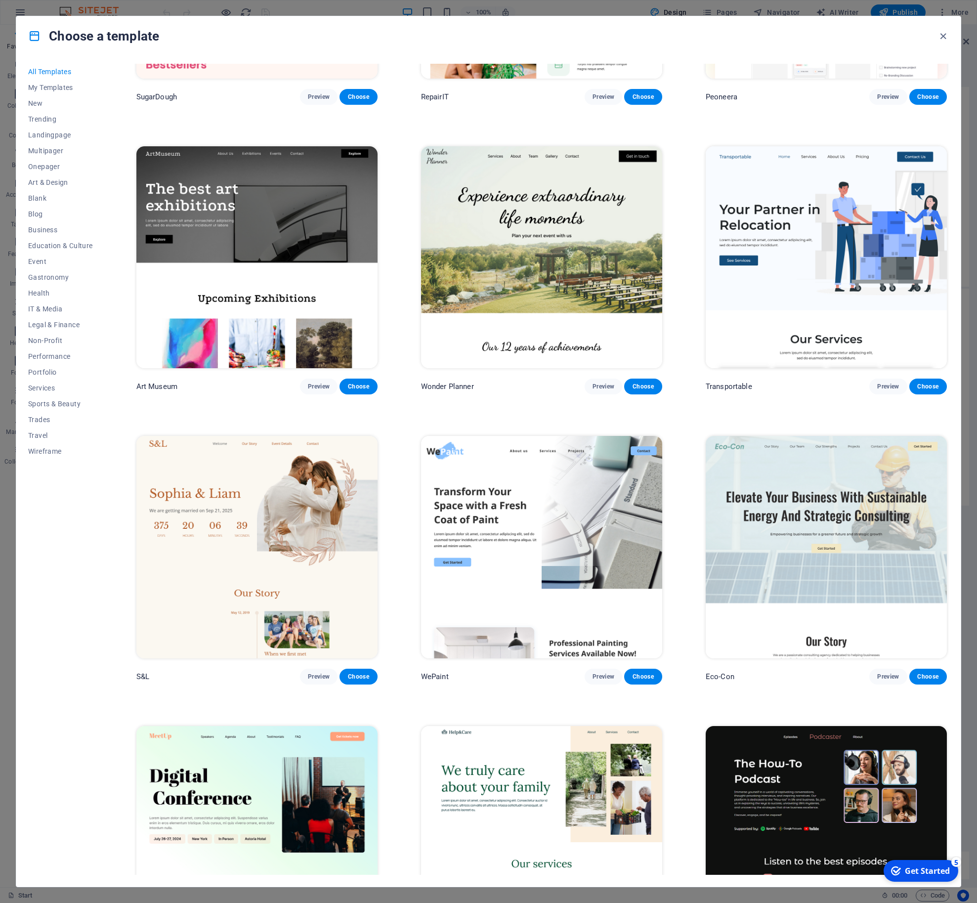
scroll to position [208, 0]
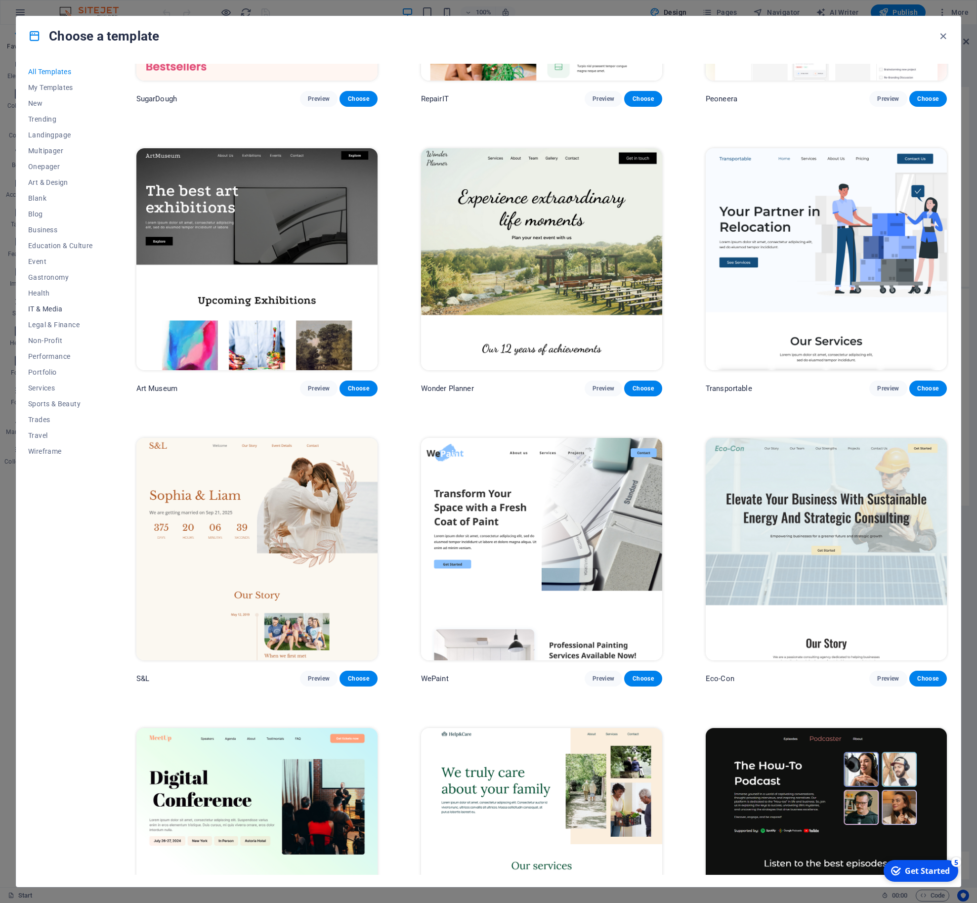
click at [59, 310] on span "IT & Media" at bounding box center [60, 309] width 65 height 8
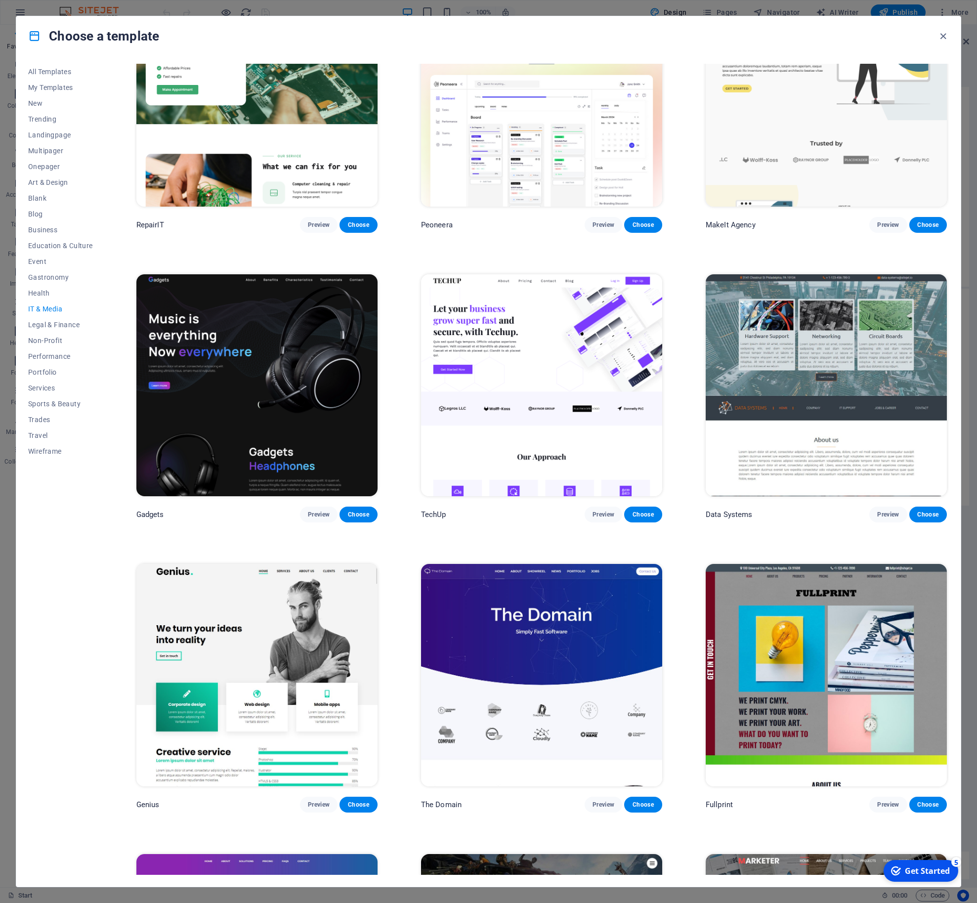
scroll to position [0, 0]
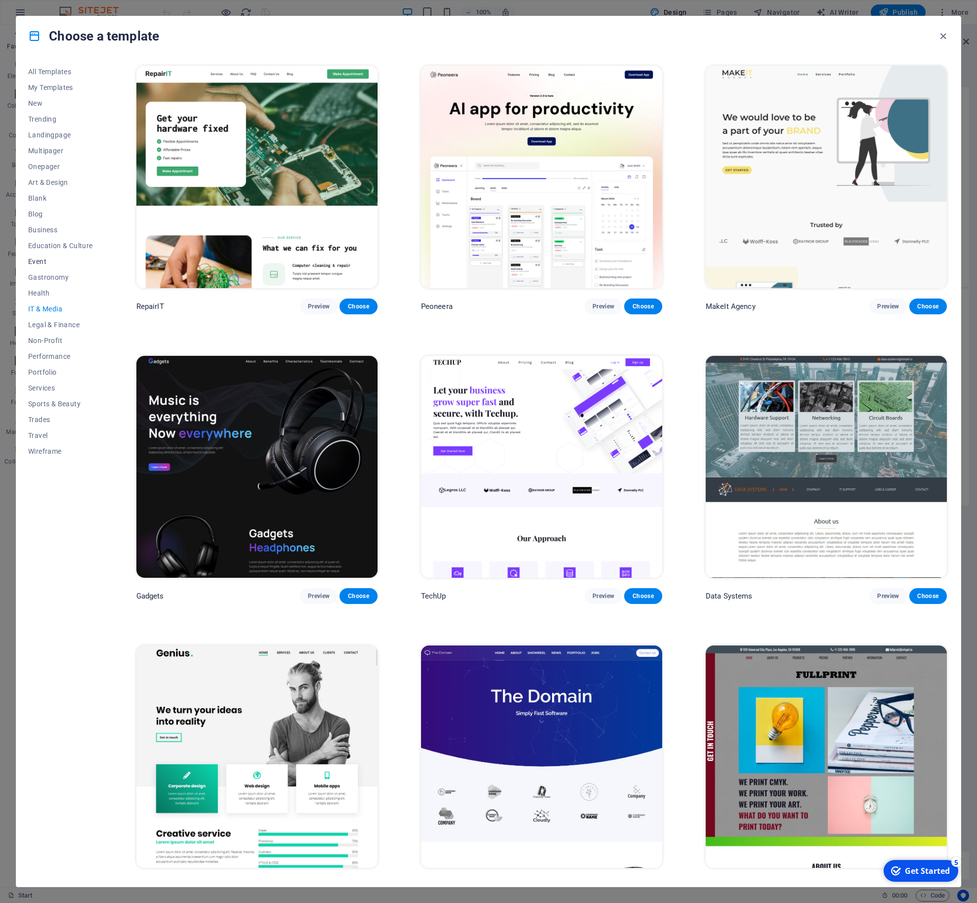
click at [57, 268] on button "Event" at bounding box center [60, 262] width 65 height 16
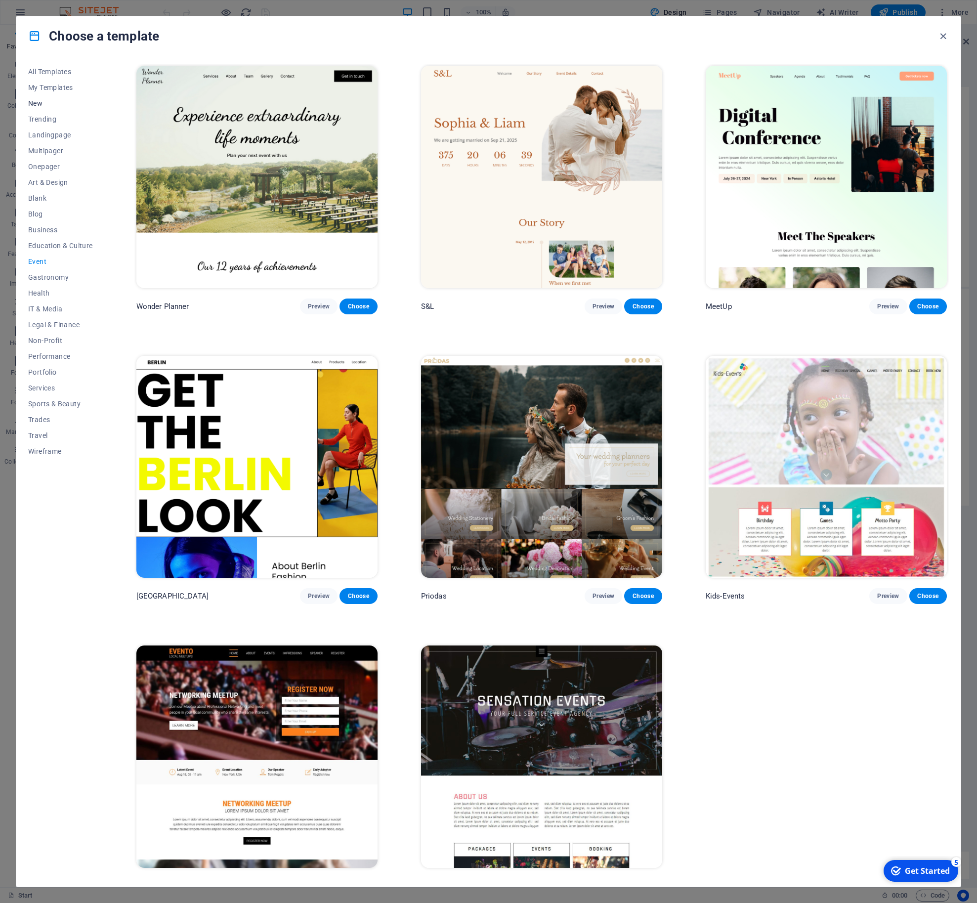
click at [47, 101] on span "New" at bounding box center [60, 103] width 65 height 8
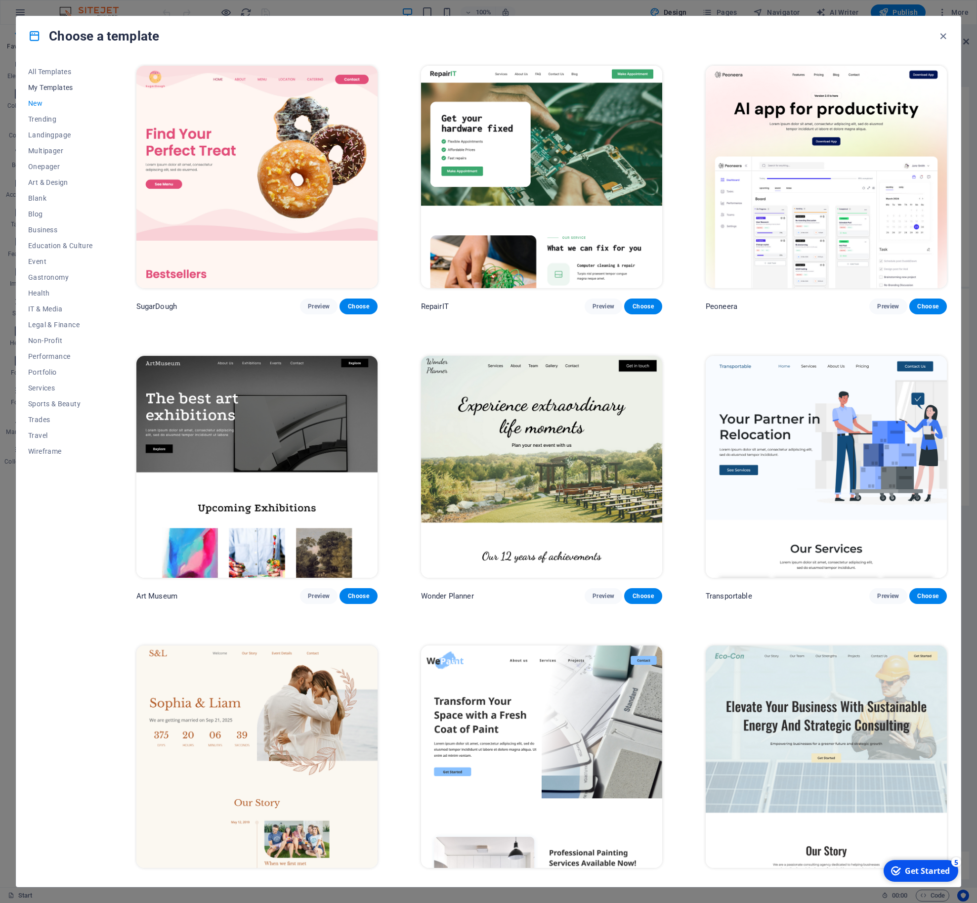
click at [53, 87] on span "My Templates" at bounding box center [60, 88] width 65 height 8
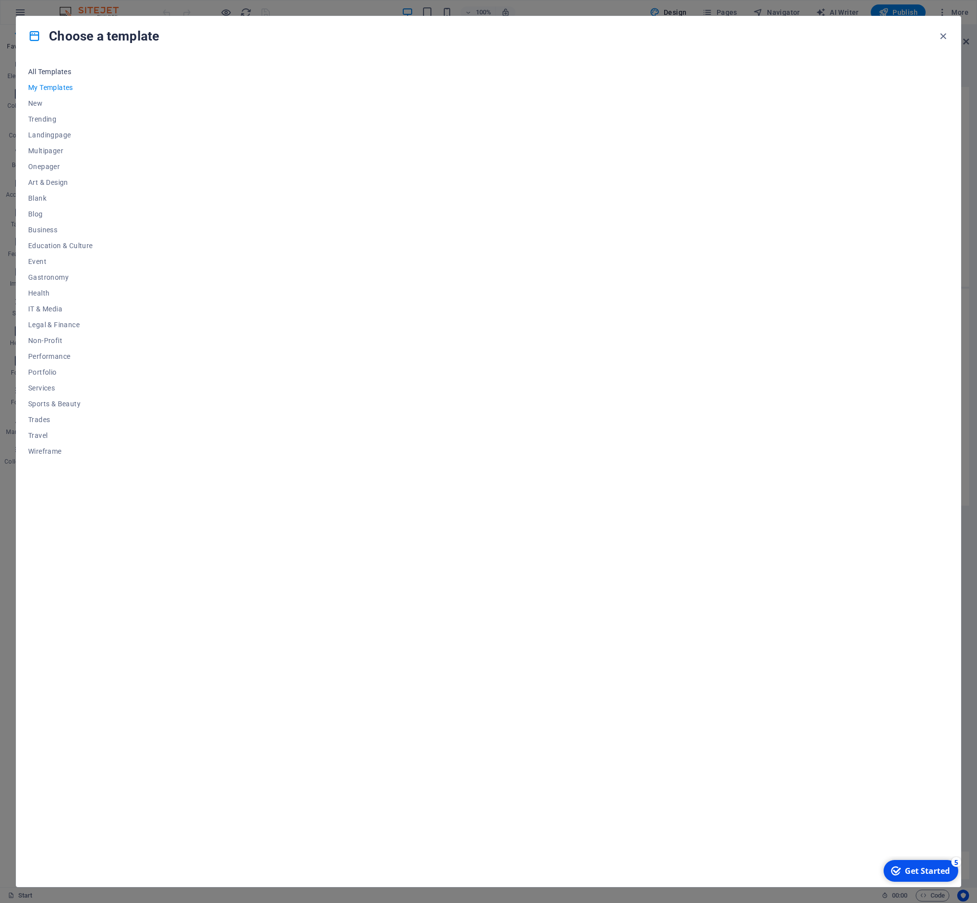
click at [44, 70] on span "All Templates" at bounding box center [60, 72] width 65 height 8
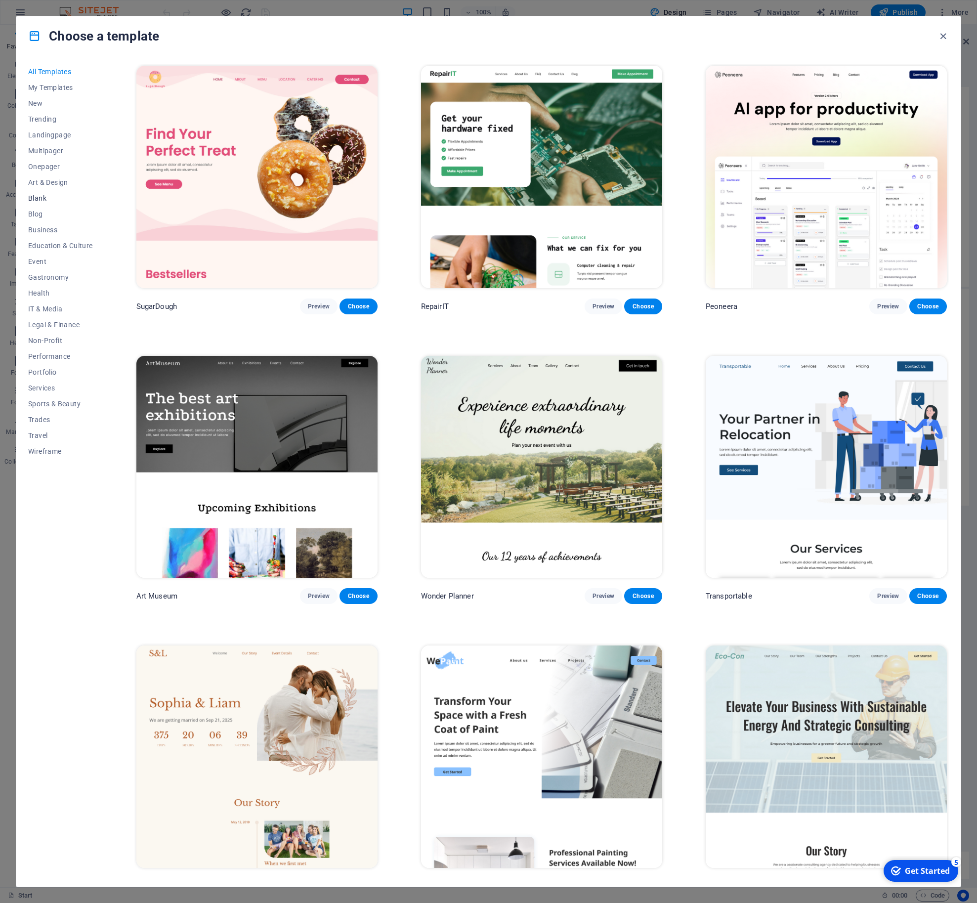
click at [61, 199] on span "Blank" at bounding box center [60, 198] width 65 height 8
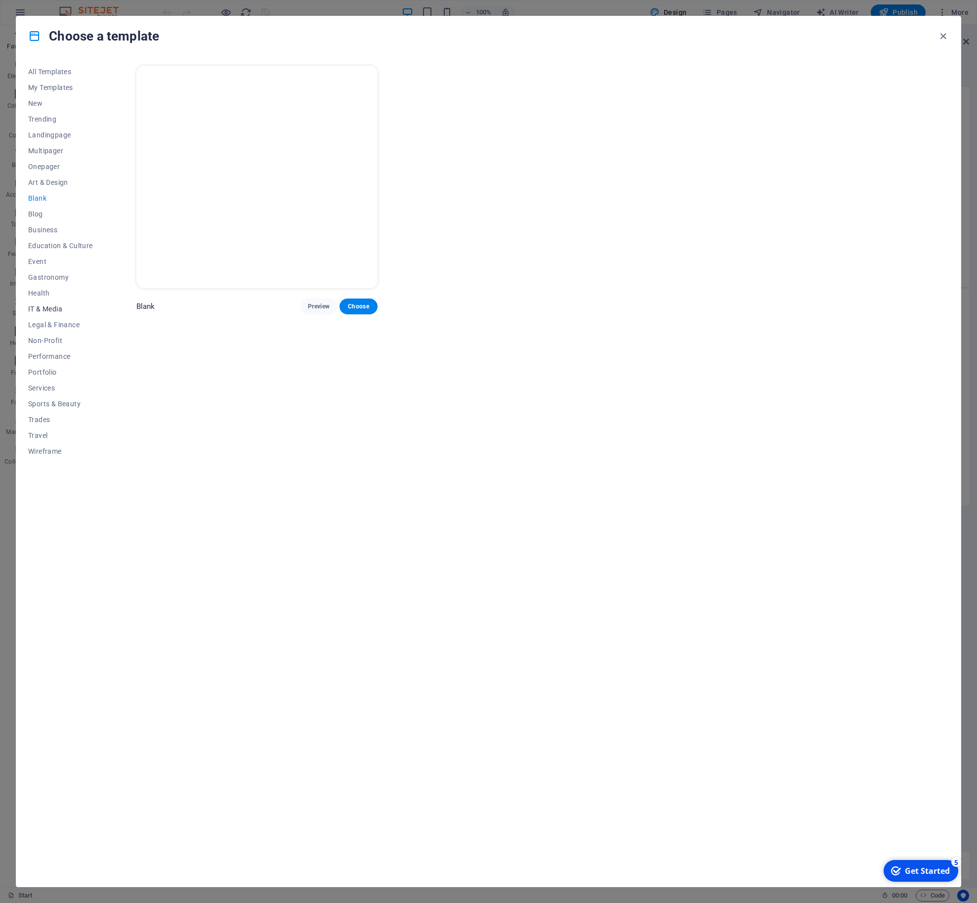
click at [41, 307] on span "IT & Media" at bounding box center [60, 309] width 65 height 8
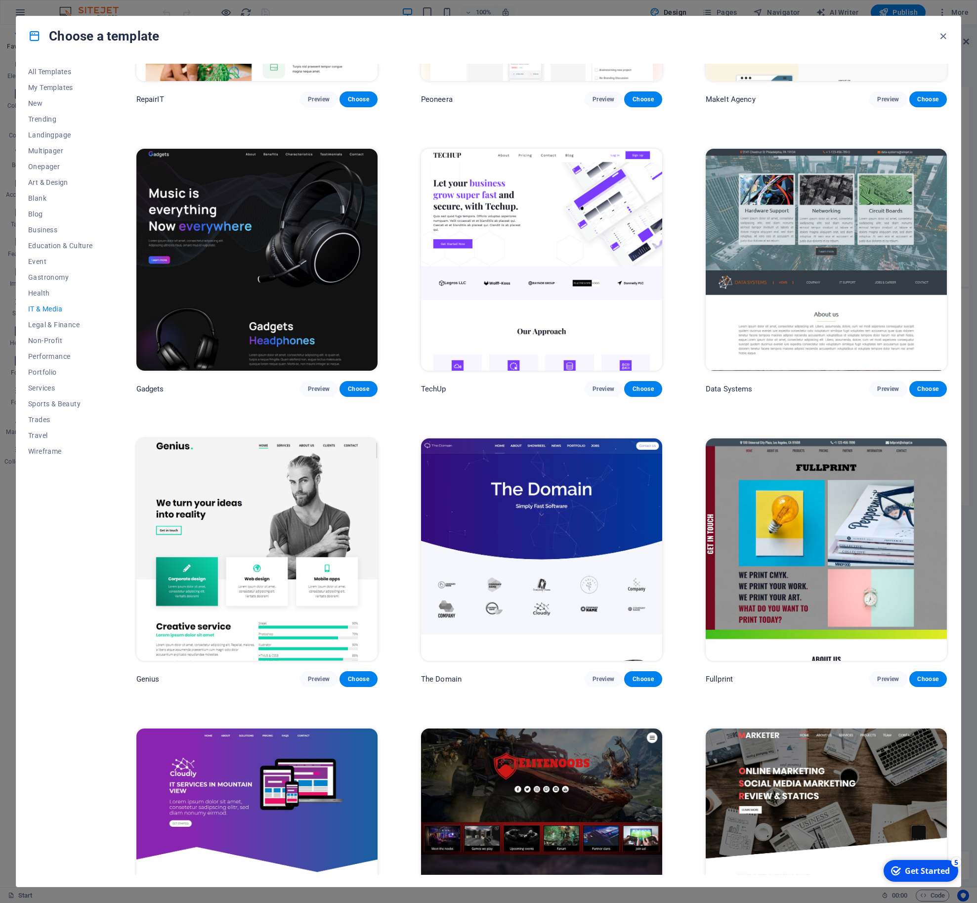
scroll to position [208, 0]
click at [649, 679] on span "Choose" at bounding box center [643, 679] width 22 height 8
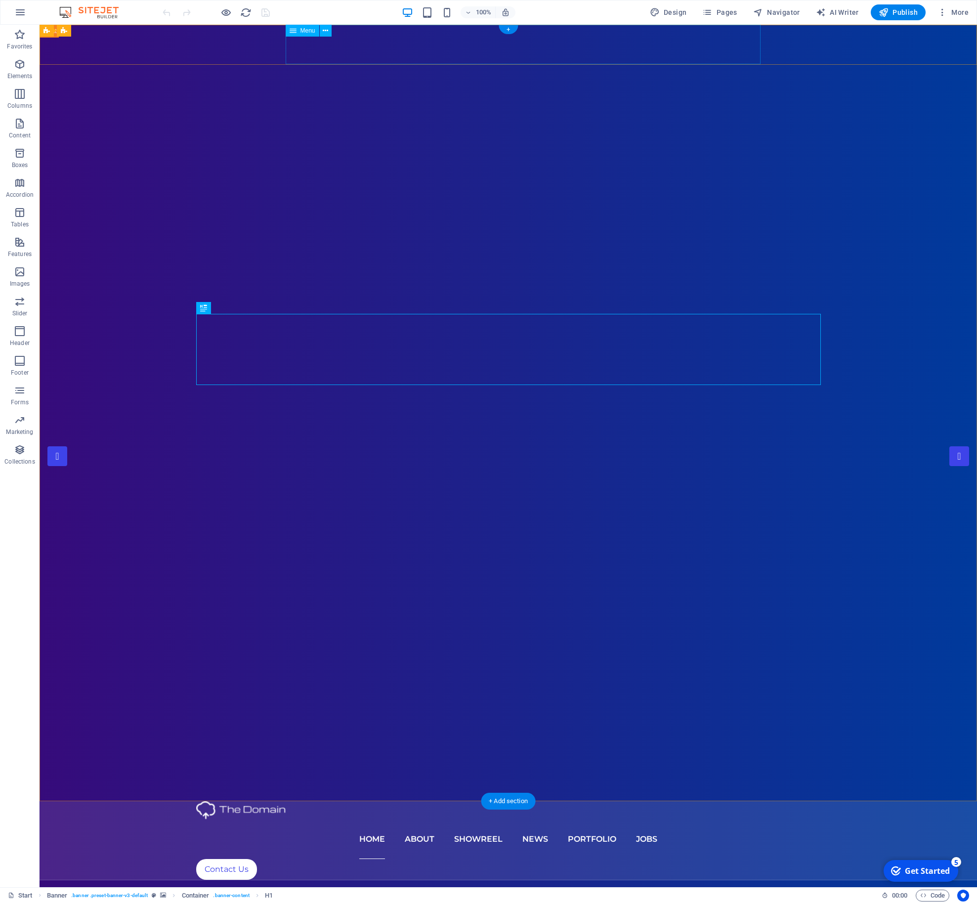
click at [433, 820] on nav "Home About Showreel News Portfolio jobs" at bounding box center [508, 840] width 625 height 40
drag, startPoint x: 432, startPoint y: 43, endPoint x: 467, endPoint y: 44, distance: 34.6
click at [433, 820] on nav "Home About Showreel News Portfolio jobs" at bounding box center [508, 840] width 625 height 40
drag, startPoint x: 498, startPoint y: 44, endPoint x: 516, endPoint y: 45, distance: 17.8
click at [499, 820] on nav "Home About Showreel News Portfolio jobs" at bounding box center [508, 840] width 625 height 40
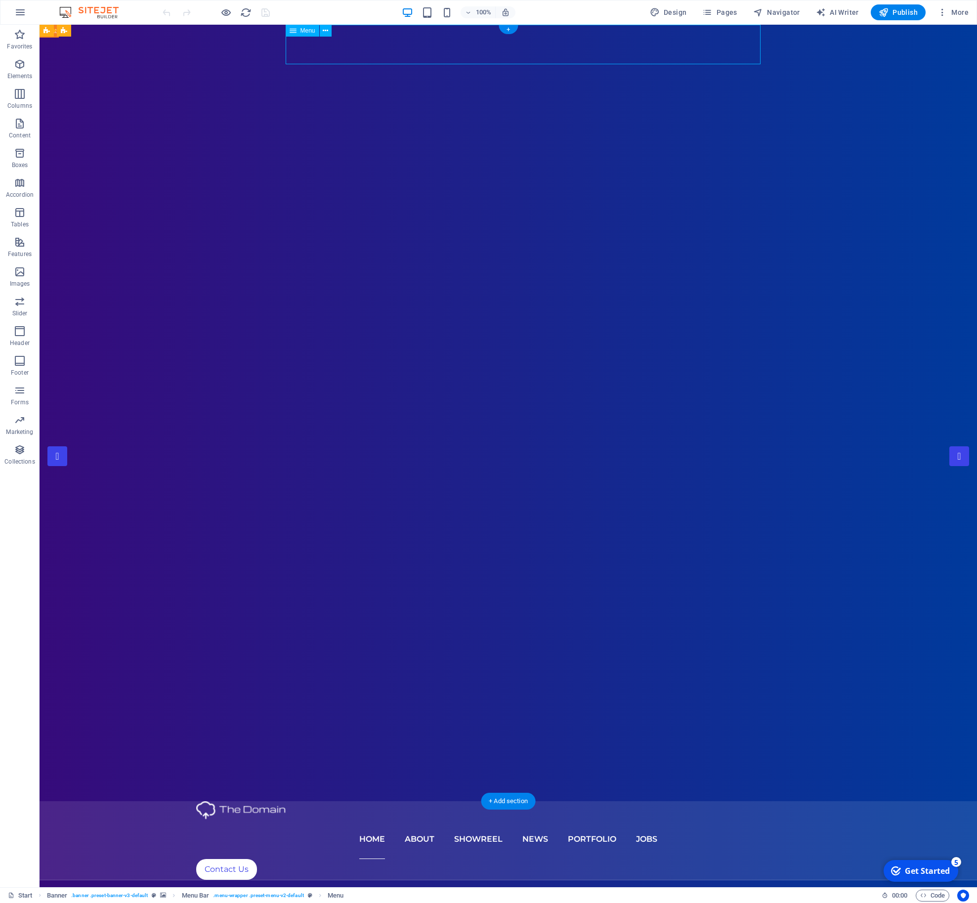
click at [554, 820] on nav "Home About Showreel News Portfolio jobs" at bounding box center [508, 840] width 625 height 40
click at [600, 820] on nav "Home About Showreel News Portfolio jobs" at bounding box center [508, 840] width 625 height 40
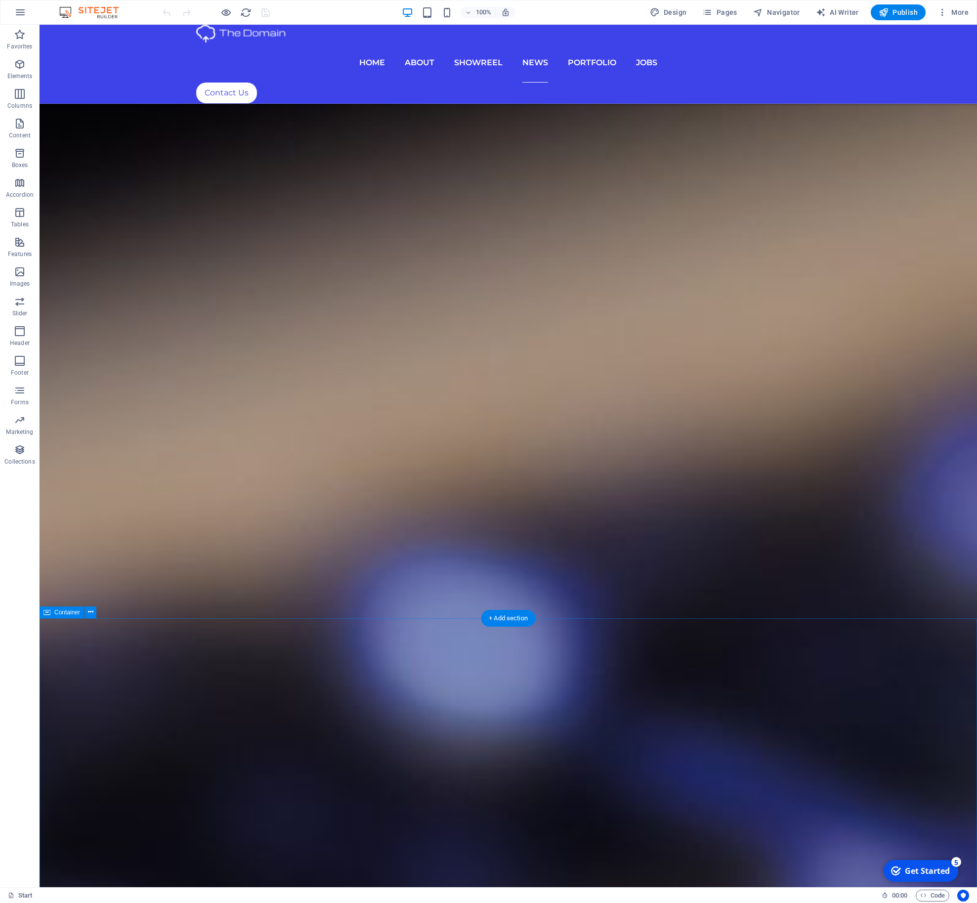
scroll to position [4693, 0]
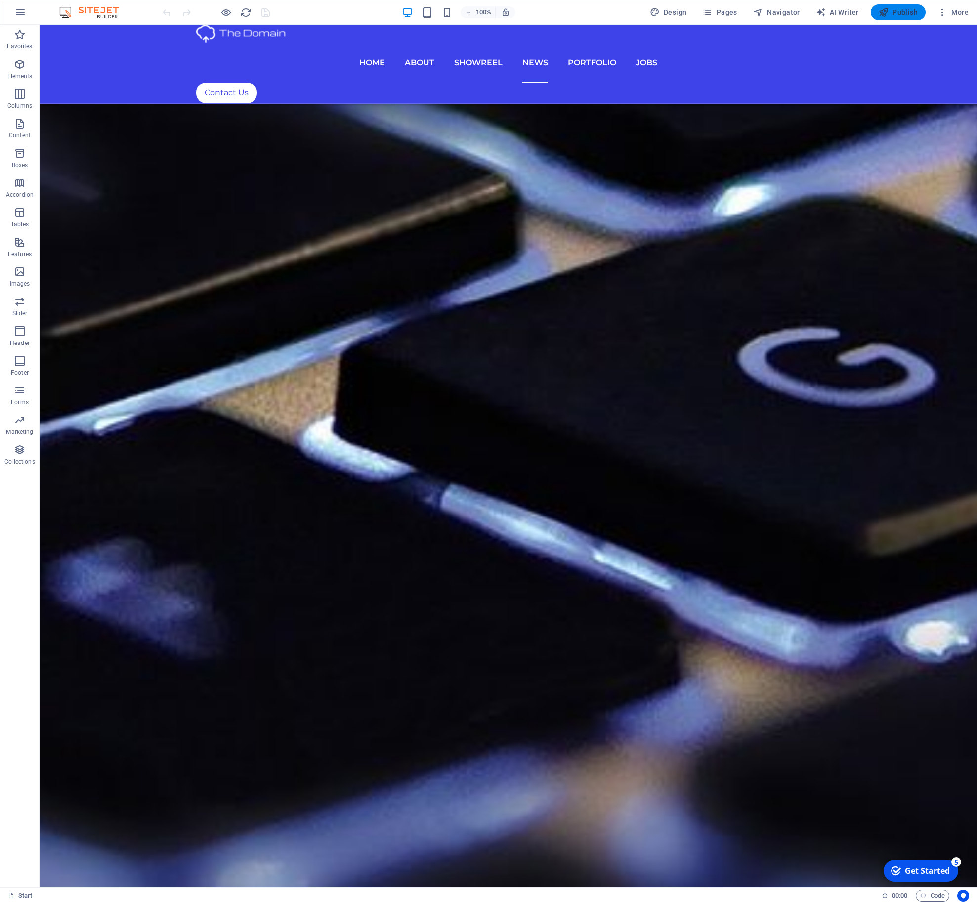
click at [898, 13] on span "Publish" at bounding box center [898, 12] width 39 height 10
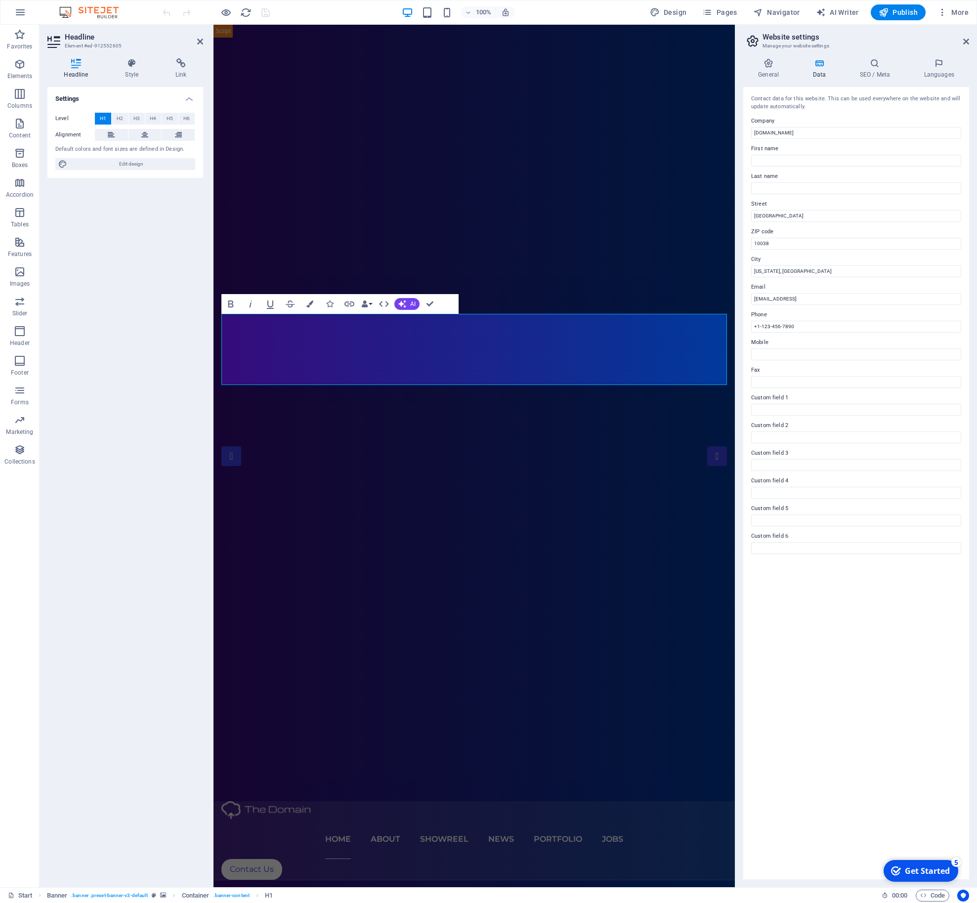
click at [770, 652] on div "Contact data for this website. This can be used everywhere on the website and w…" at bounding box center [857, 483] width 226 height 793
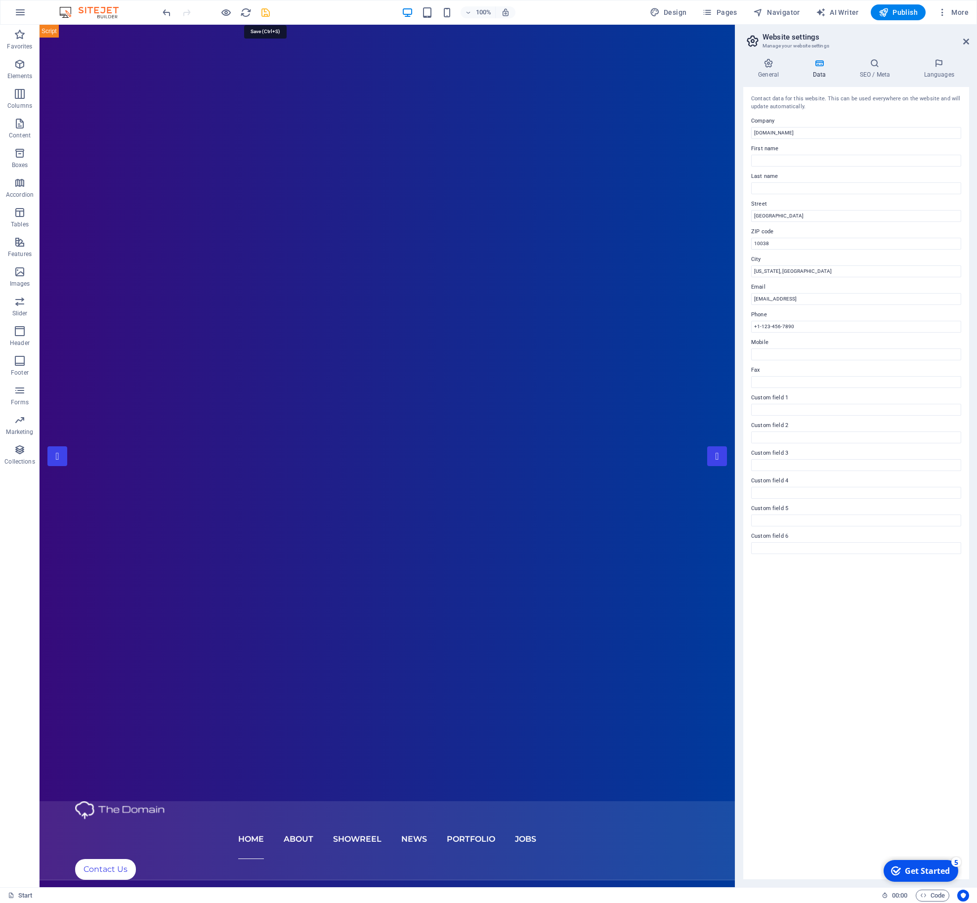
click at [267, 13] on icon "save" at bounding box center [265, 12] width 11 height 11
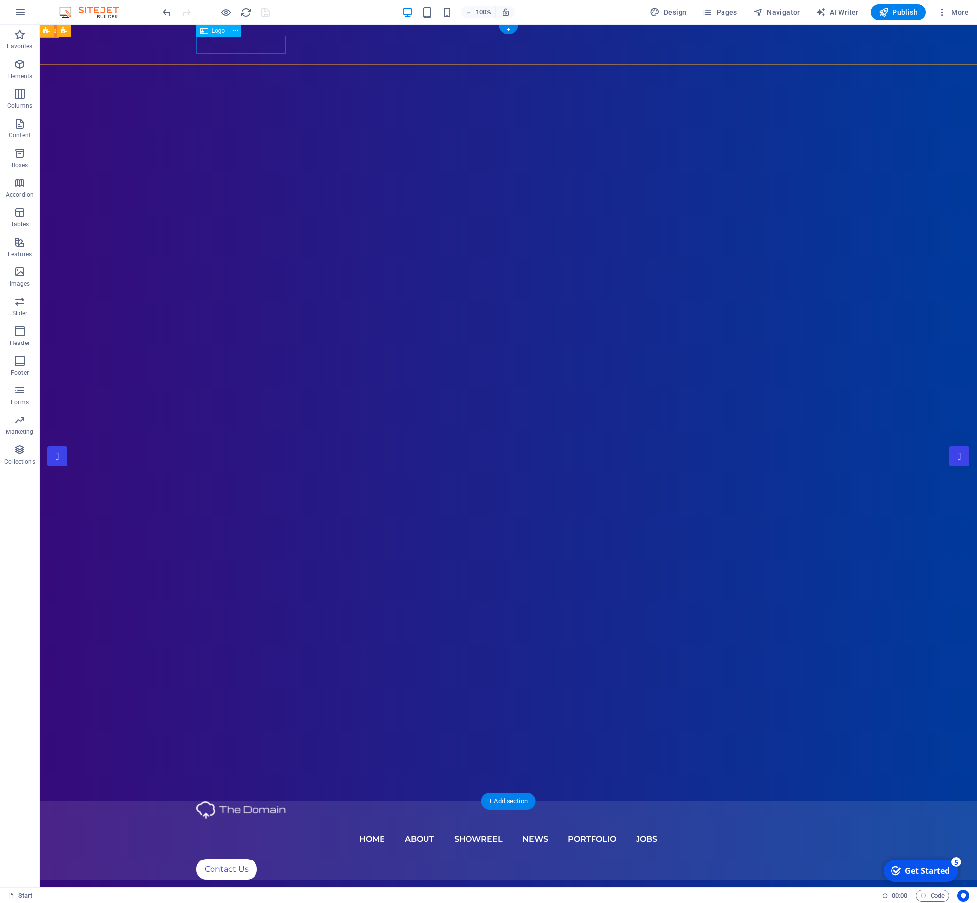
click at [252, 801] on div at bounding box center [508, 810] width 625 height 18
select select "px"
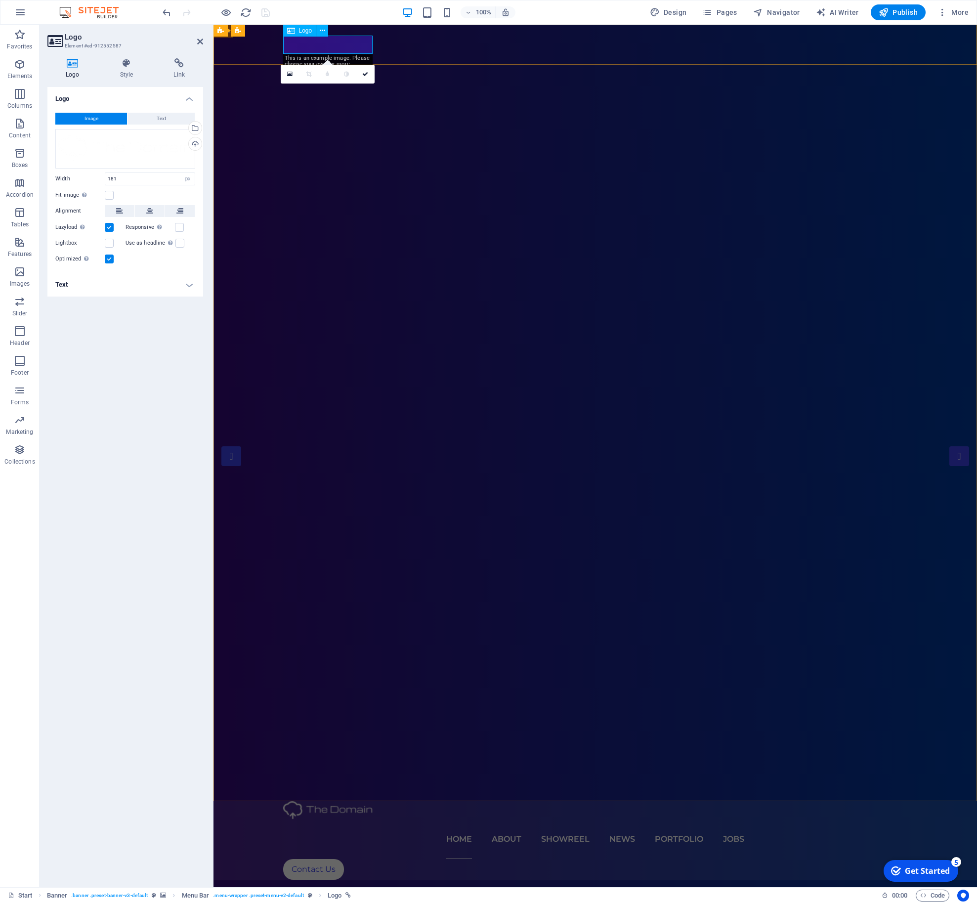
click at [348, 801] on div at bounding box center [595, 810] width 625 height 18
click at [390, 820] on nav "Home About Showreel News Portfolio jobs" at bounding box center [595, 840] width 625 height 40
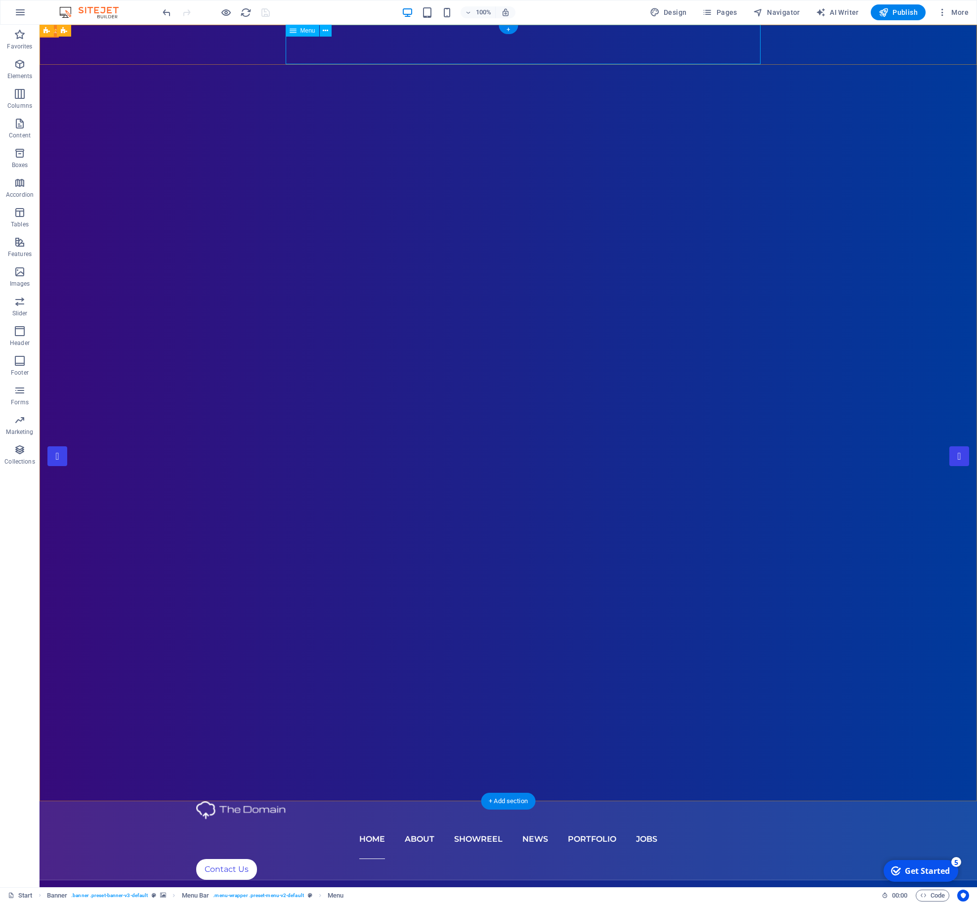
click at [433, 820] on nav "Home About Showreel News Portfolio jobs" at bounding box center [508, 840] width 625 height 40
click at [498, 820] on nav "Home About Showreel News Portfolio jobs" at bounding box center [508, 840] width 625 height 40
click at [558, 820] on nav "Home About Showreel News Portfolio jobs" at bounding box center [508, 840] width 625 height 40
click at [811, 859] on div "Contact Us" at bounding box center [508, 869] width 625 height 21
click at [906, 15] on span "Publish" at bounding box center [898, 12] width 39 height 10
